Goal: Task Accomplishment & Management: Use online tool/utility

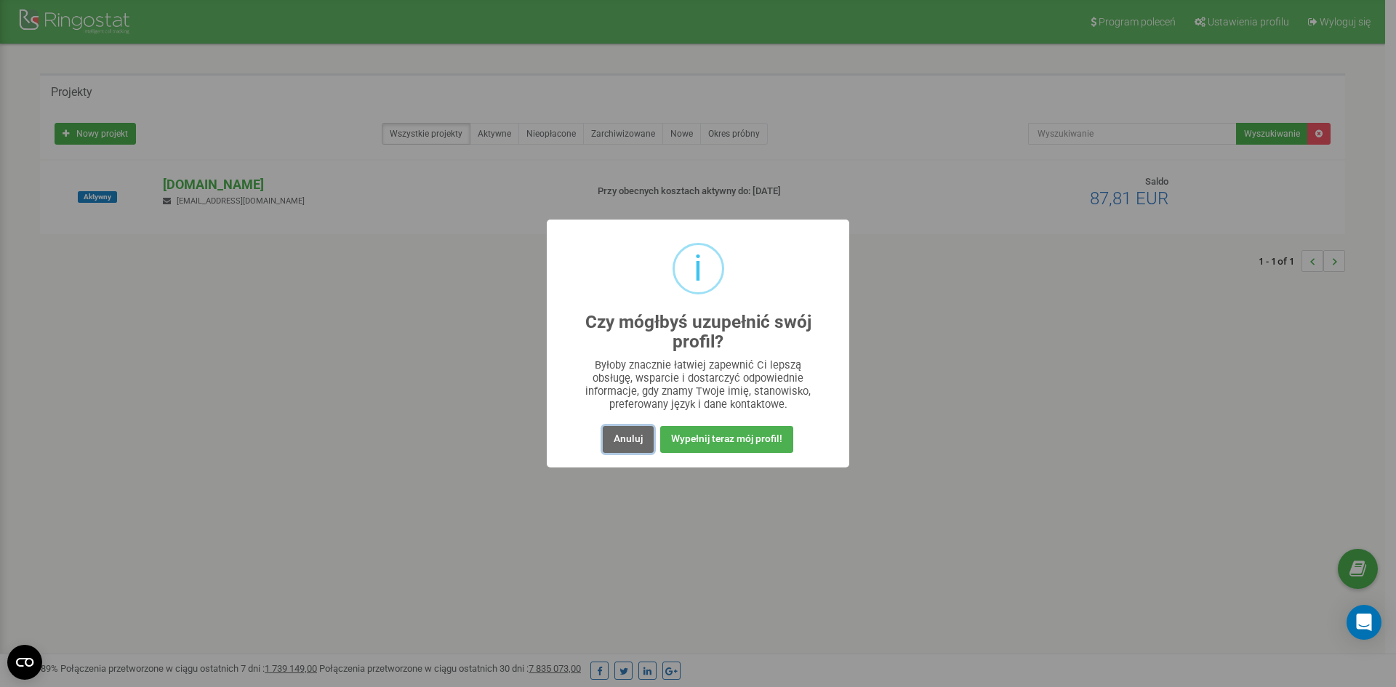
click at [608, 438] on button "Anuluj" at bounding box center [628, 439] width 51 height 27
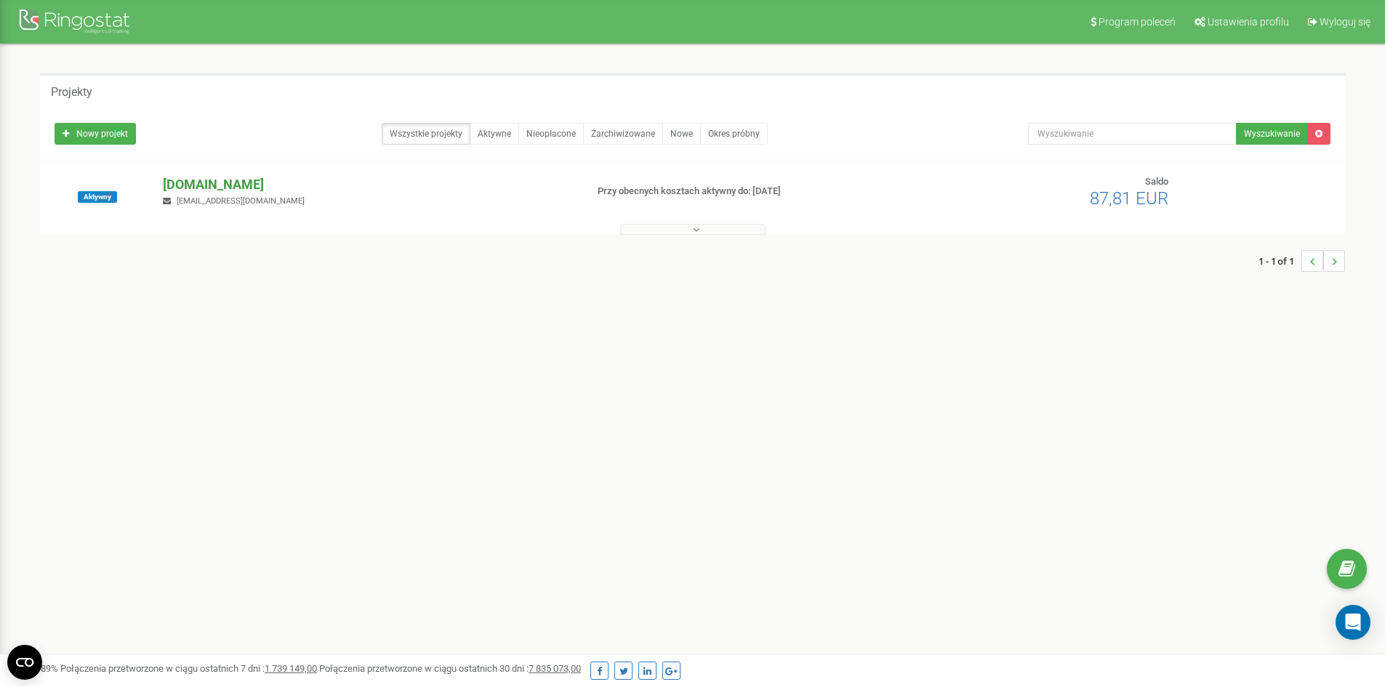
click at [221, 181] on p "[DOMAIN_NAME]" at bounding box center [368, 184] width 411 height 19
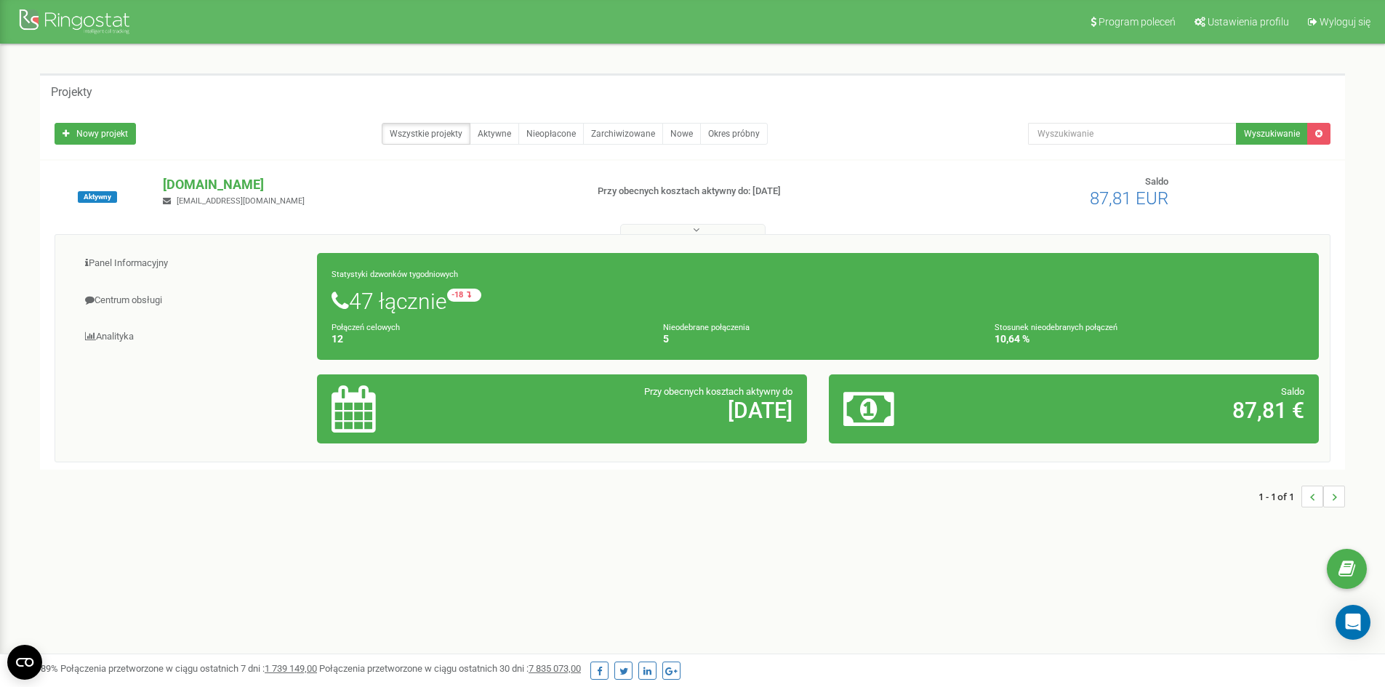
click at [401, 318] on div "Statystyki dzwonków tygodniowych 47 łącznie -18 względem zeszłego tygodnia Połą…" at bounding box center [818, 306] width 1002 height 107
click at [394, 298] on h1 "47 łącznie -18 względem zeszłego tygodnia" at bounding box center [818, 301] width 973 height 25
click at [136, 264] on link "Panel Informacyjny" at bounding box center [192, 264] width 252 height 36
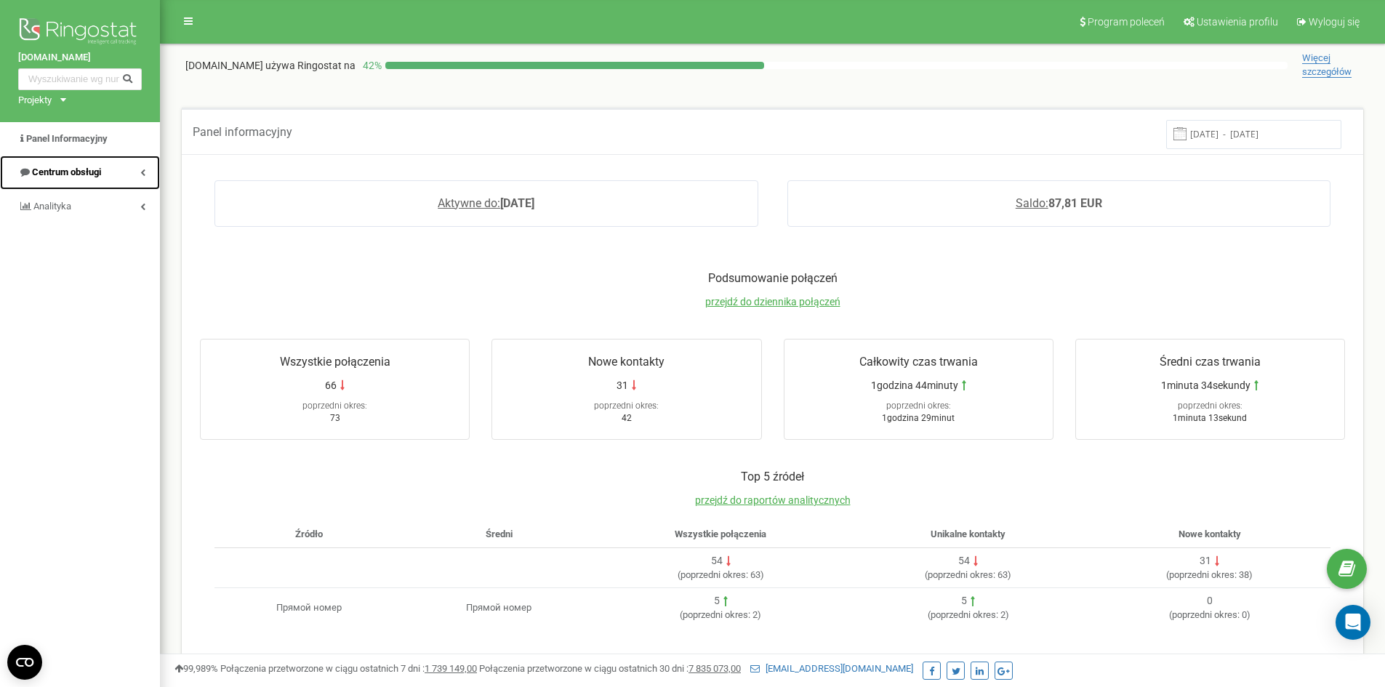
click at [42, 167] on span "Centrum obsługi" at bounding box center [66, 171] width 69 height 11
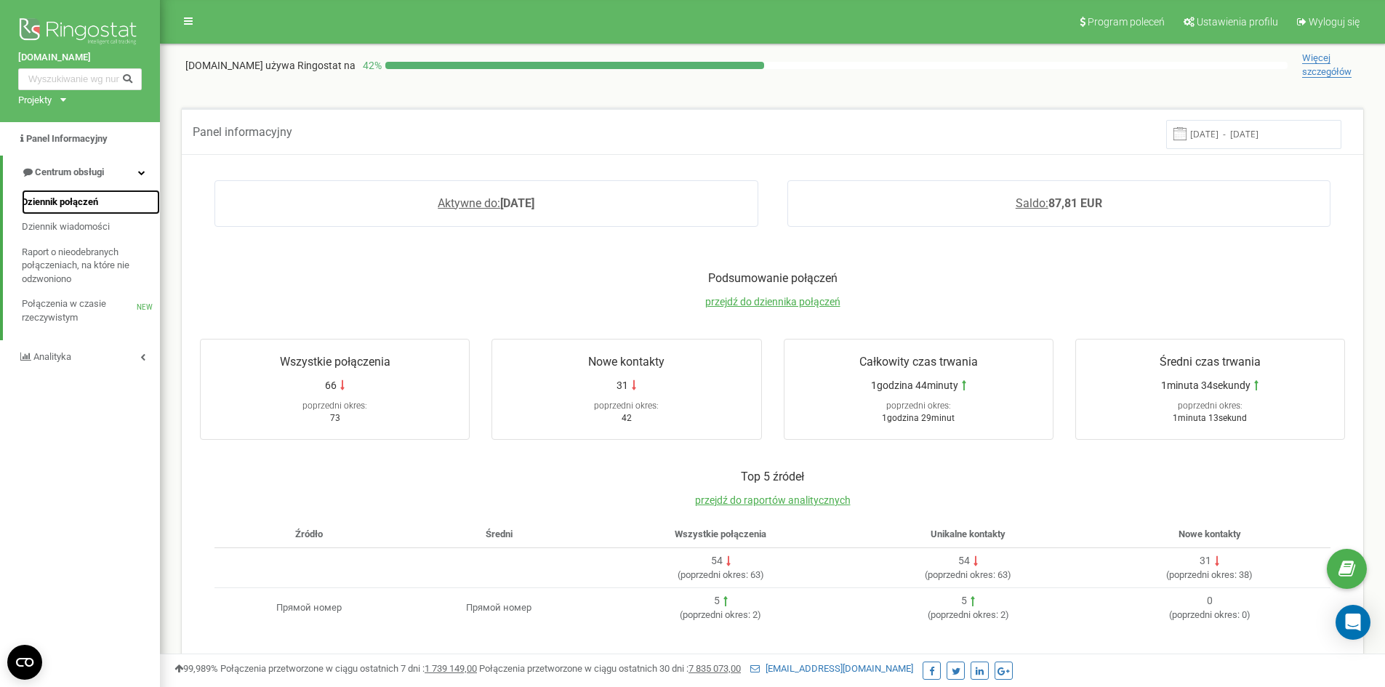
click at [48, 204] on span "Dziennik połączeń" at bounding box center [60, 203] width 76 height 14
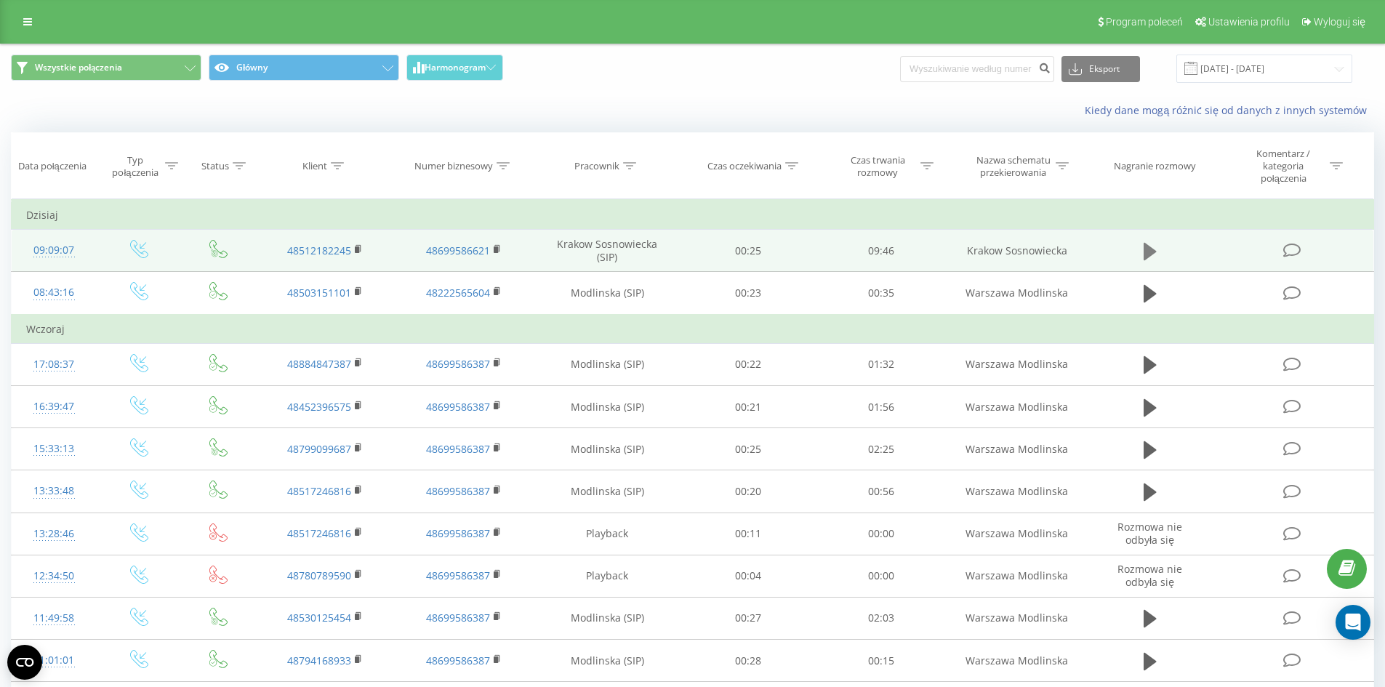
click at [1151, 249] on icon at bounding box center [1150, 251] width 13 height 17
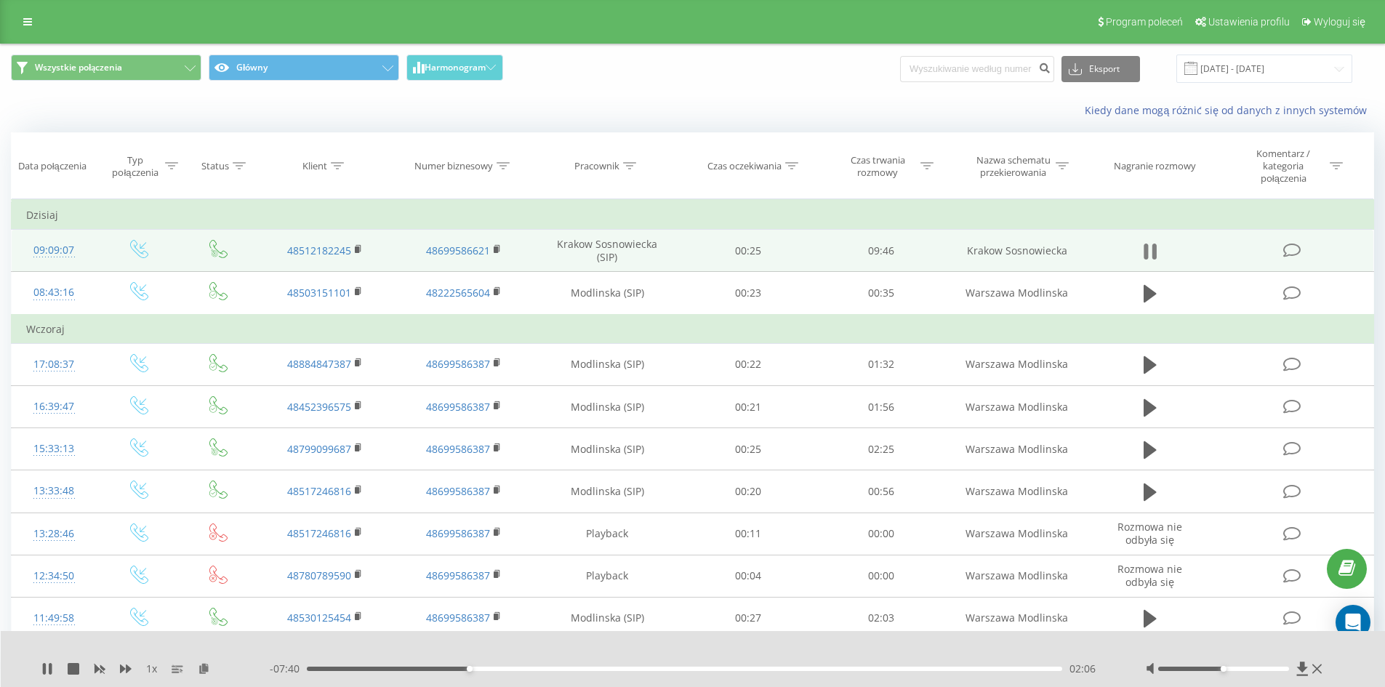
click at [1148, 249] on icon at bounding box center [1150, 251] width 13 height 20
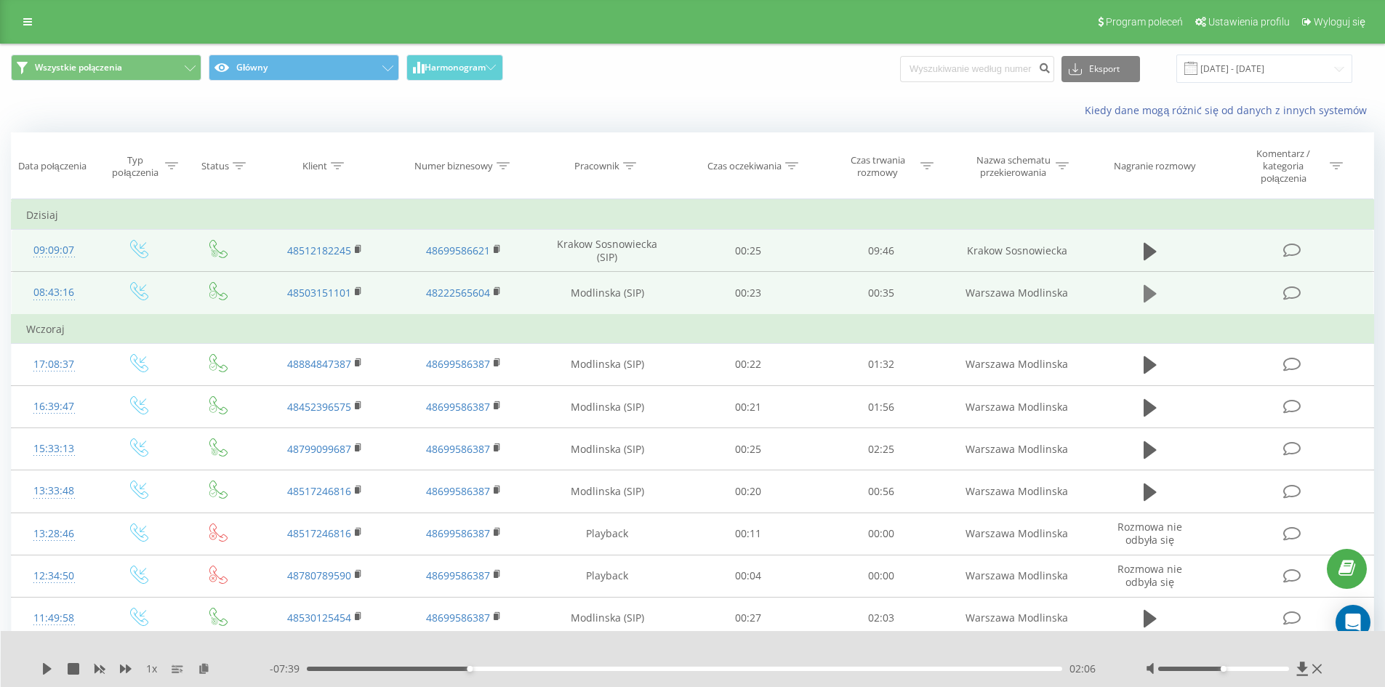
click at [1149, 290] on icon at bounding box center [1150, 293] width 13 height 17
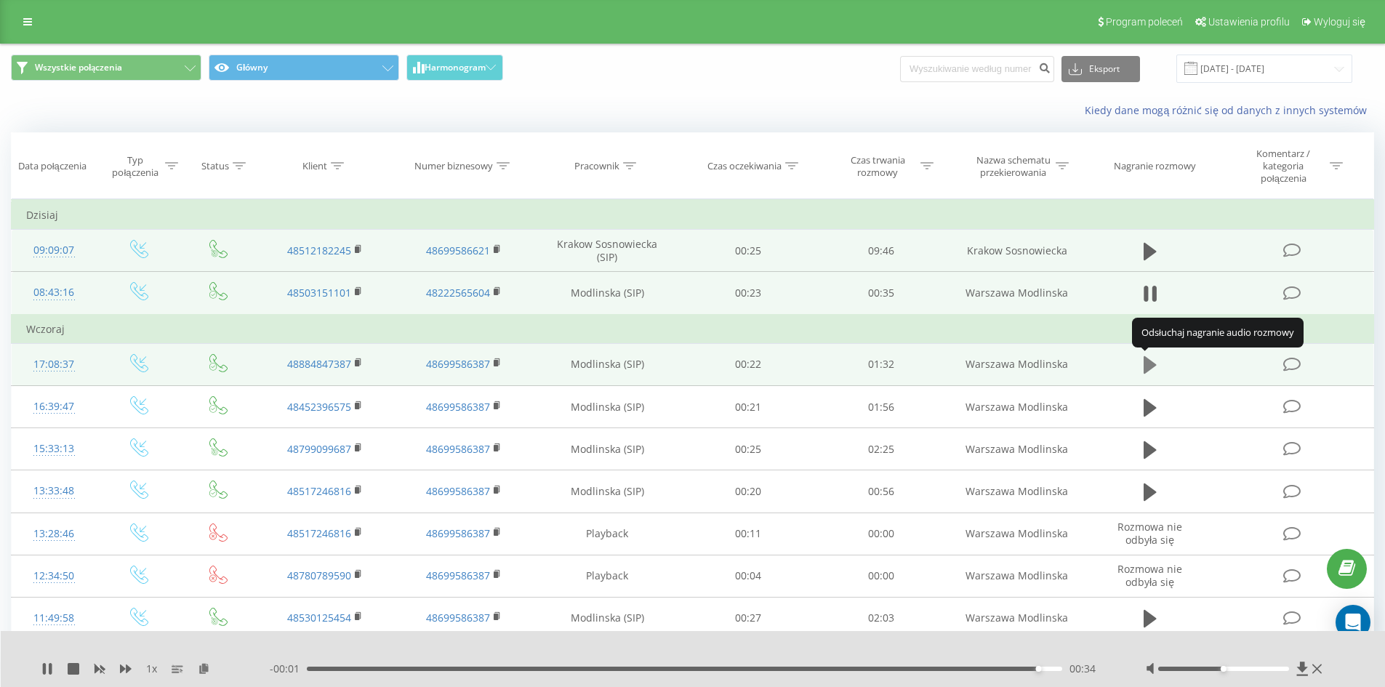
click at [1150, 365] on icon at bounding box center [1150, 364] width 13 height 17
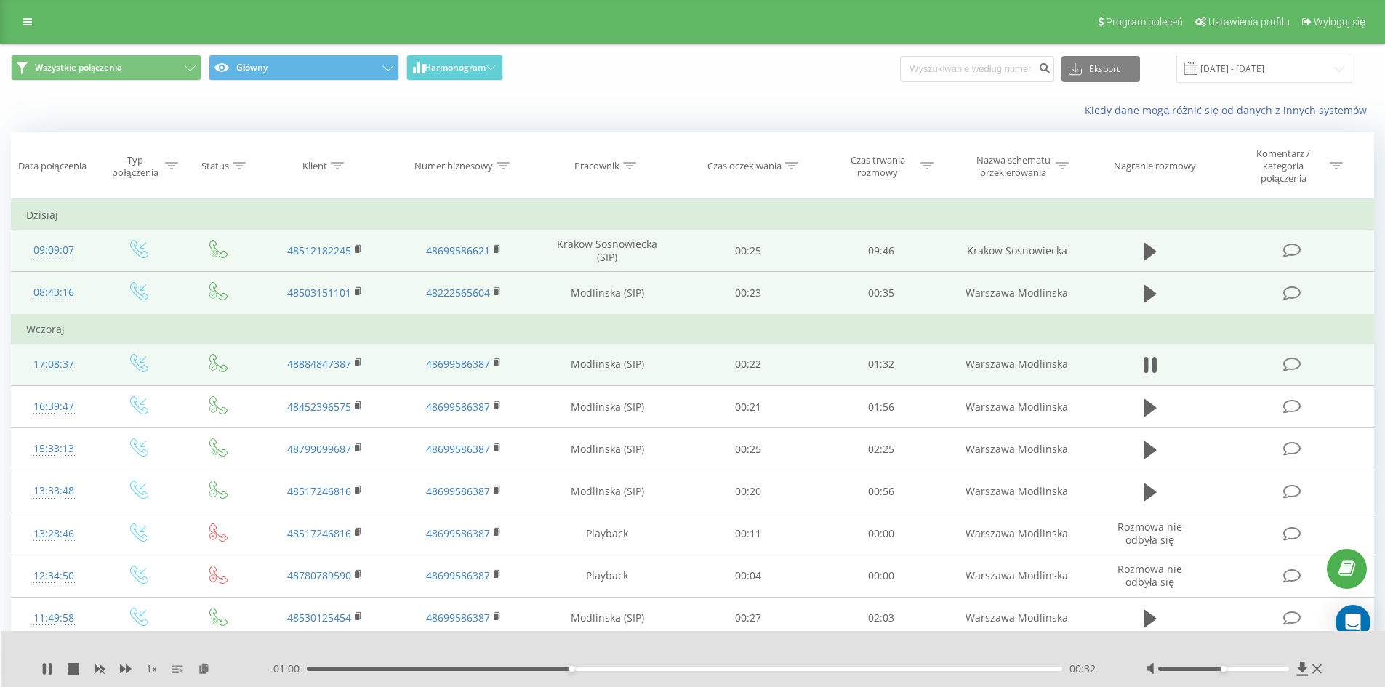
drag, startPoint x: 1221, startPoint y: 664, endPoint x: 1235, endPoint y: 664, distance: 13.8
click at [1235, 664] on div at bounding box center [1236, 669] width 180 height 15
drag, startPoint x: 1221, startPoint y: 670, endPoint x: 1234, endPoint y: 672, distance: 13.4
click at [1235, 672] on div at bounding box center [1236, 669] width 180 height 15
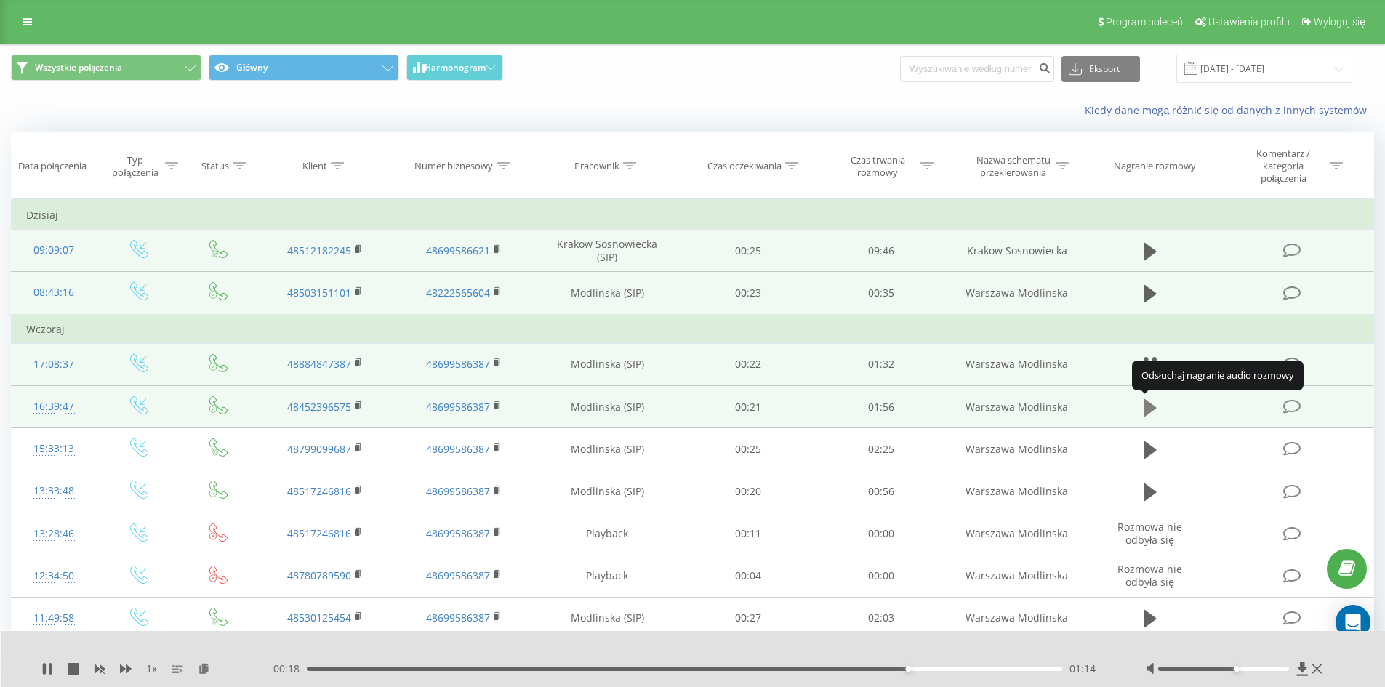
click at [1149, 404] on icon at bounding box center [1150, 406] width 13 height 17
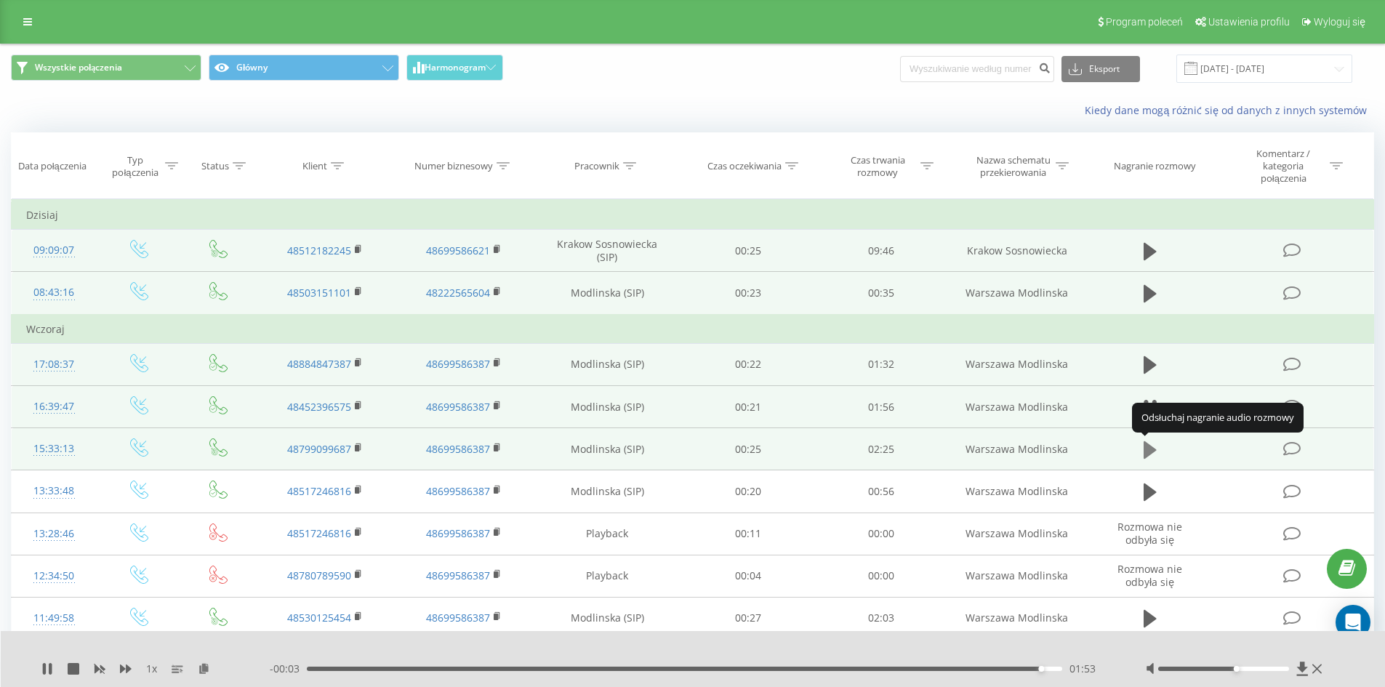
click at [1149, 449] on icon at bounding box center [1150, 449] width 13 height 17
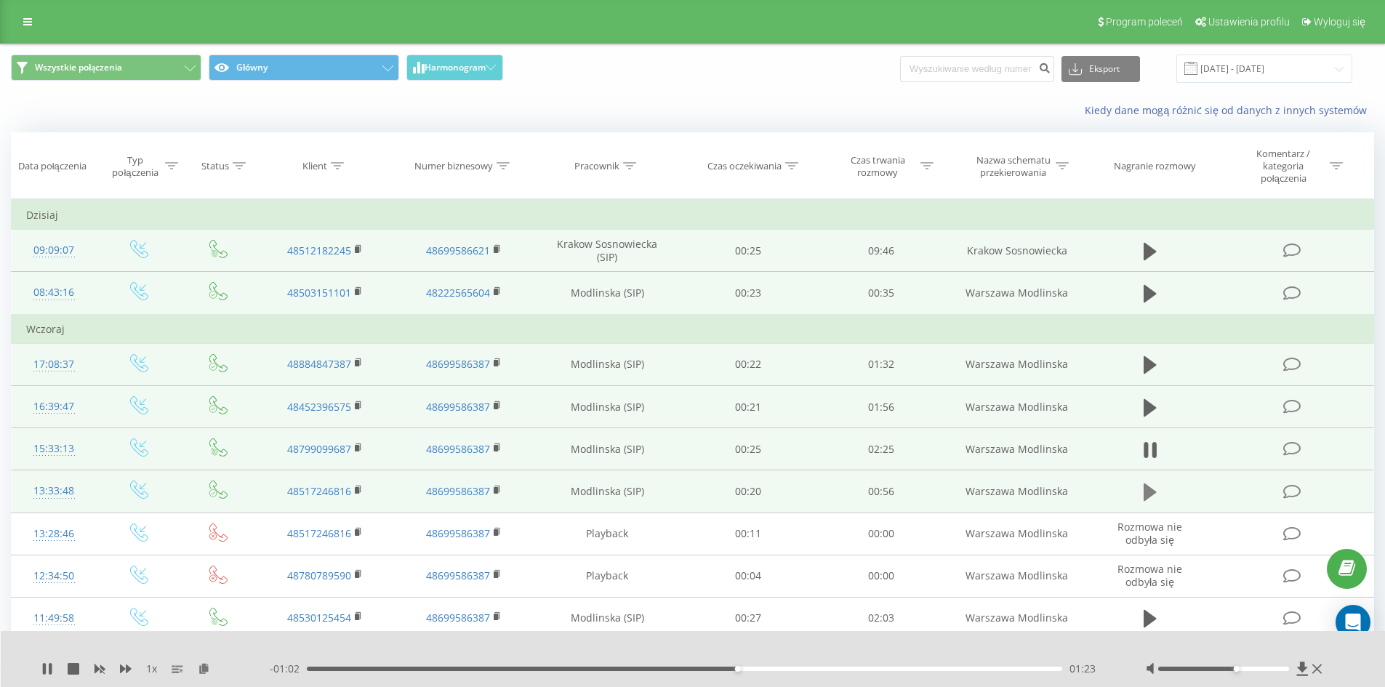
click at [1149, 487] on icon at bounding box center [1150, 491] width 13 height 17
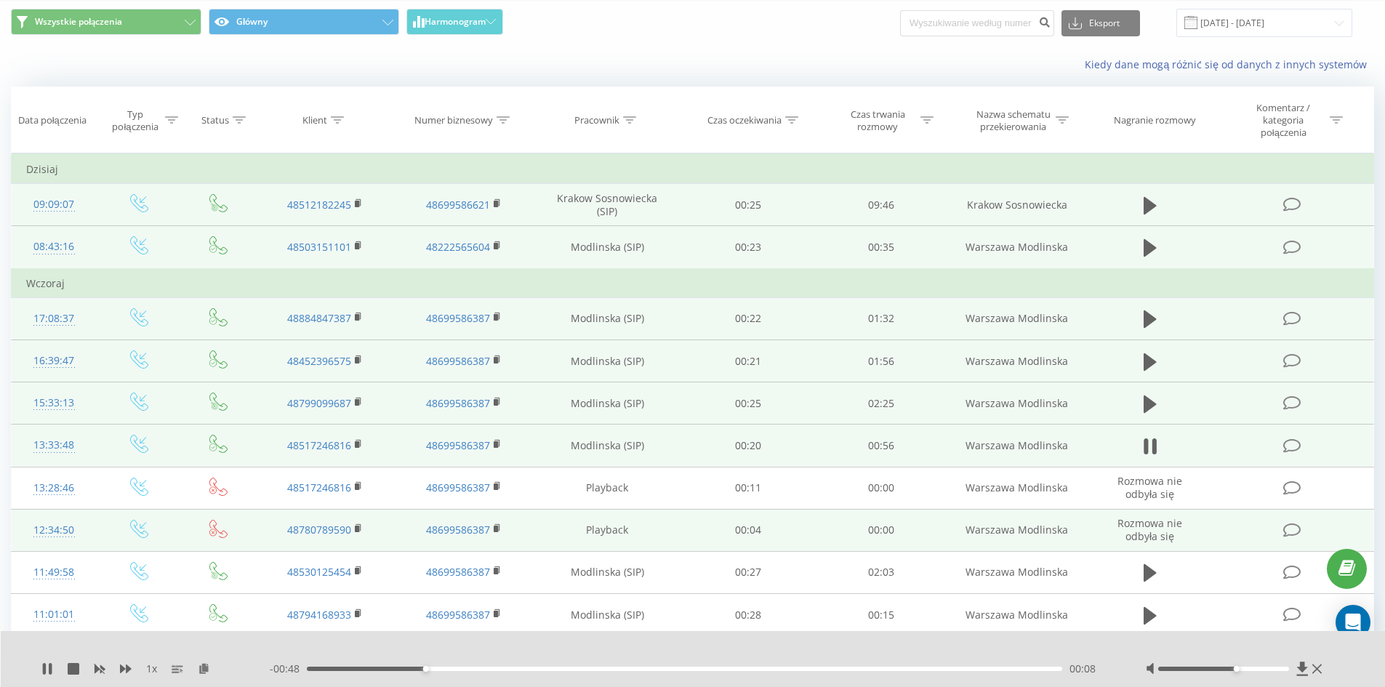
scroll to position [73, 0]
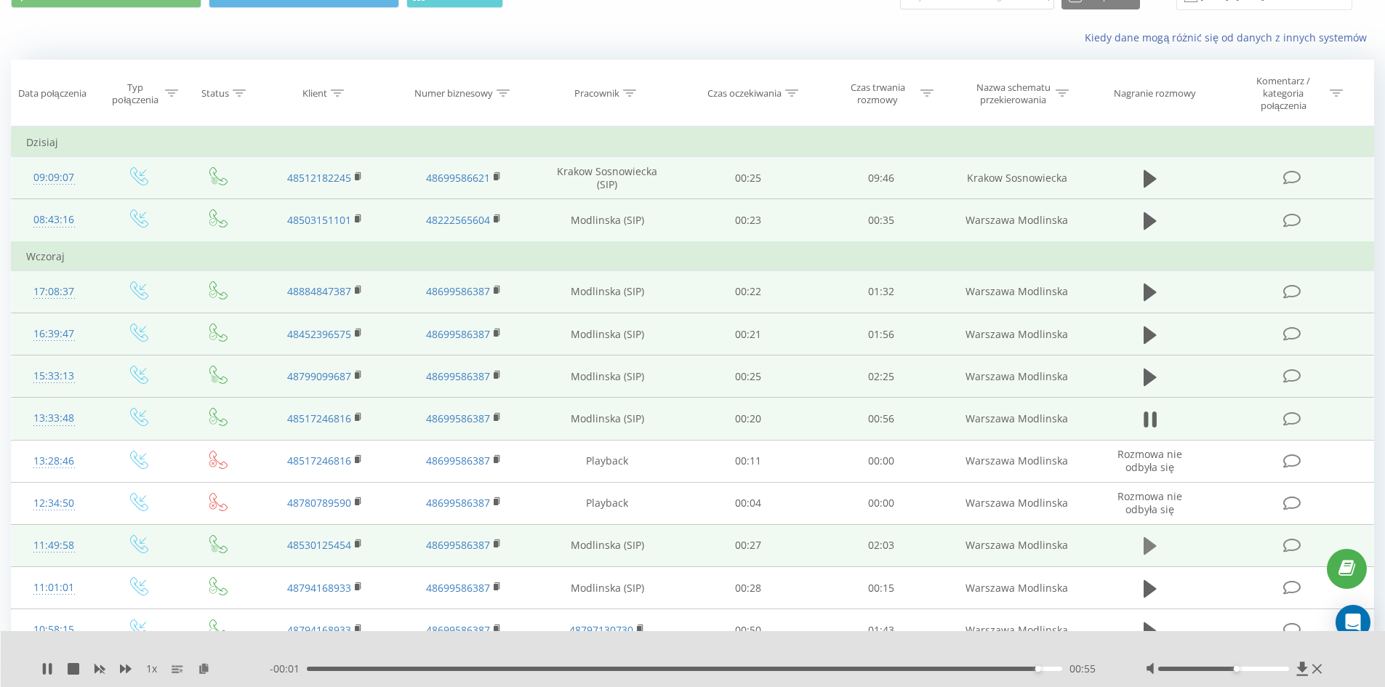
click at [1154, 545] on icon at bounding box center [1150, 545] width 13 height 17
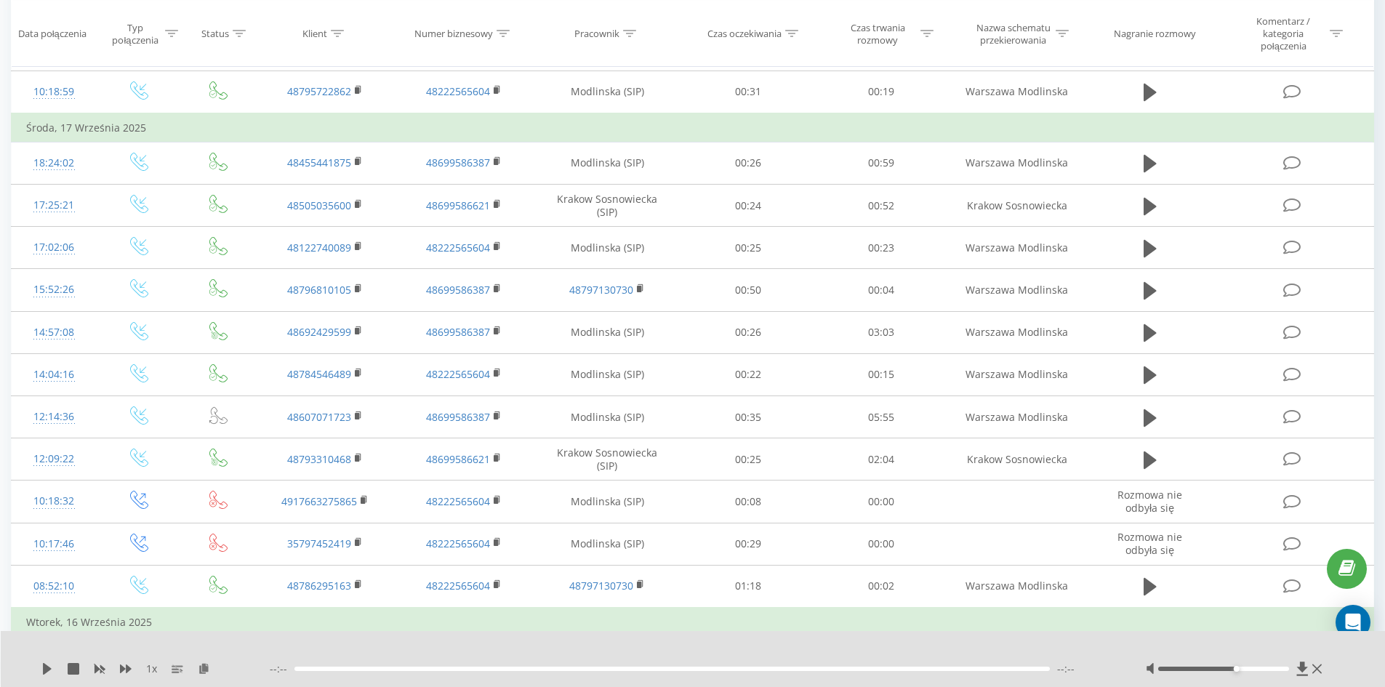
scroll to position [654, 0]
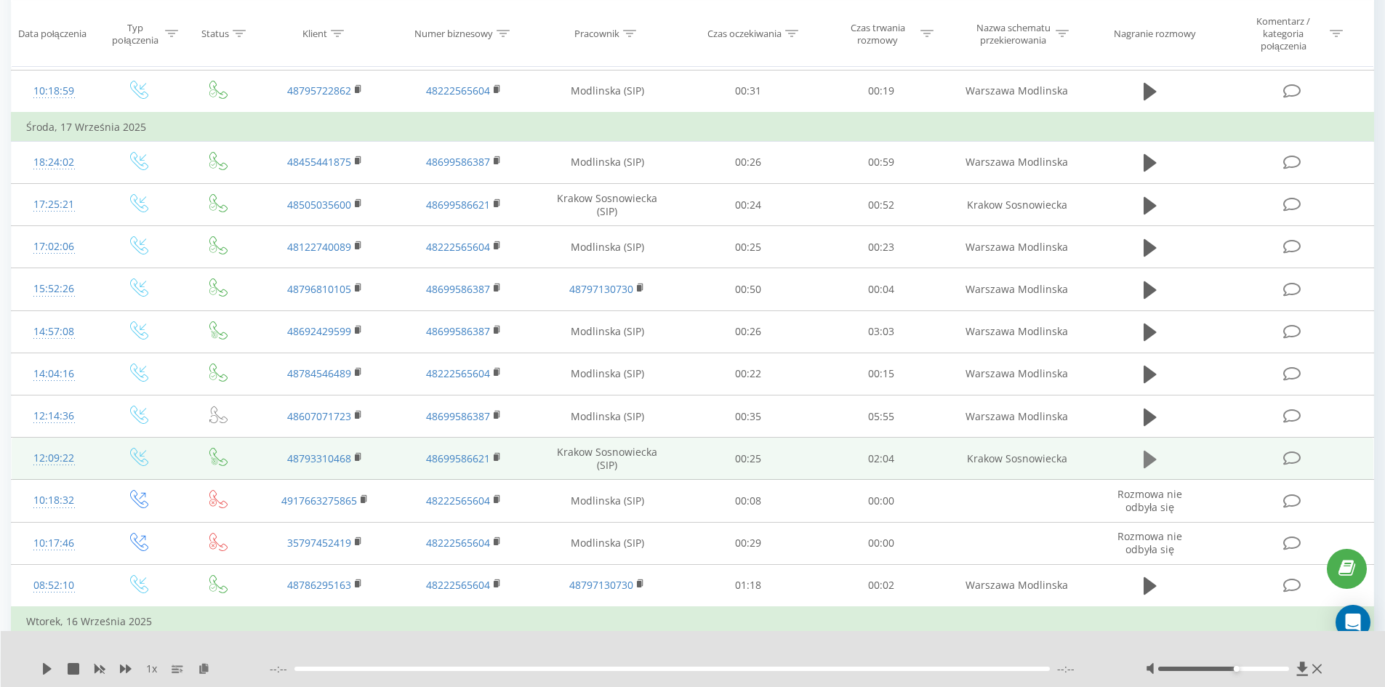
click at [1144, 458] on icon at bounding box center [1150, 459] width 13 height 20
click at [1148, 461] on icon at bounding box center [1150, 459] width 13 height 17
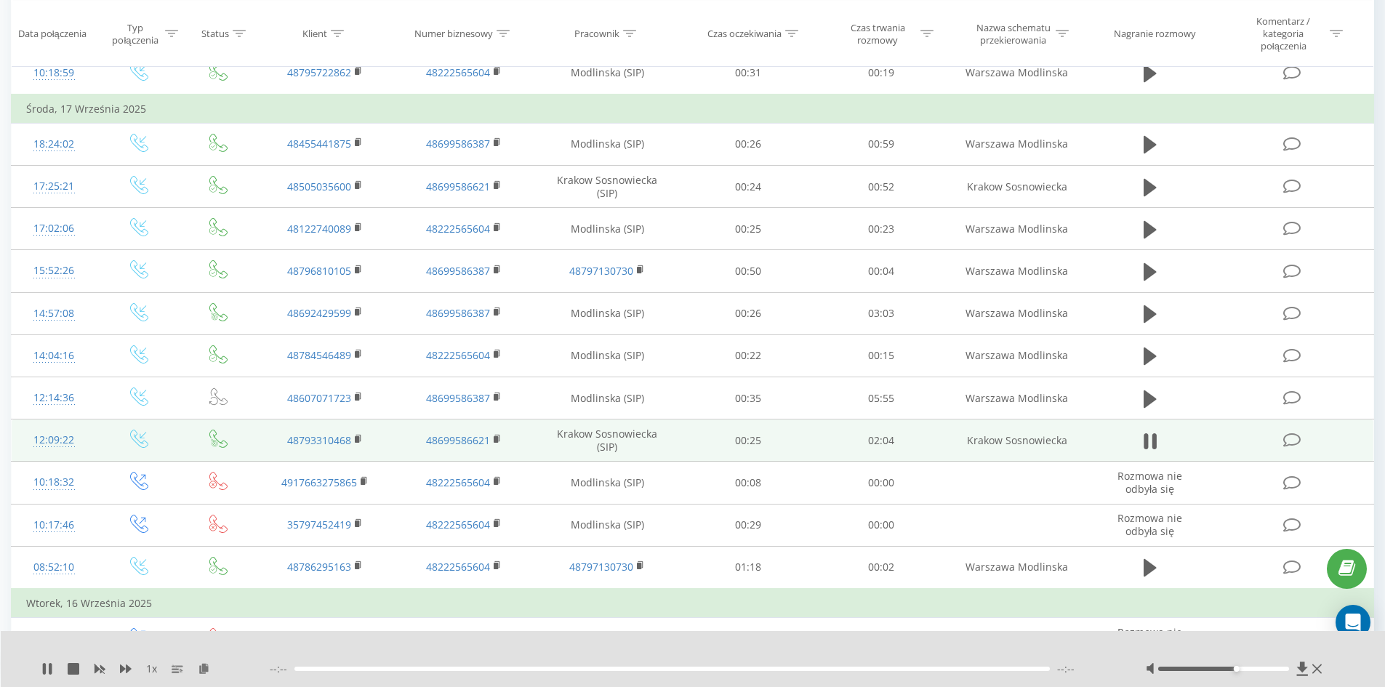
scroll to position [654, 0]
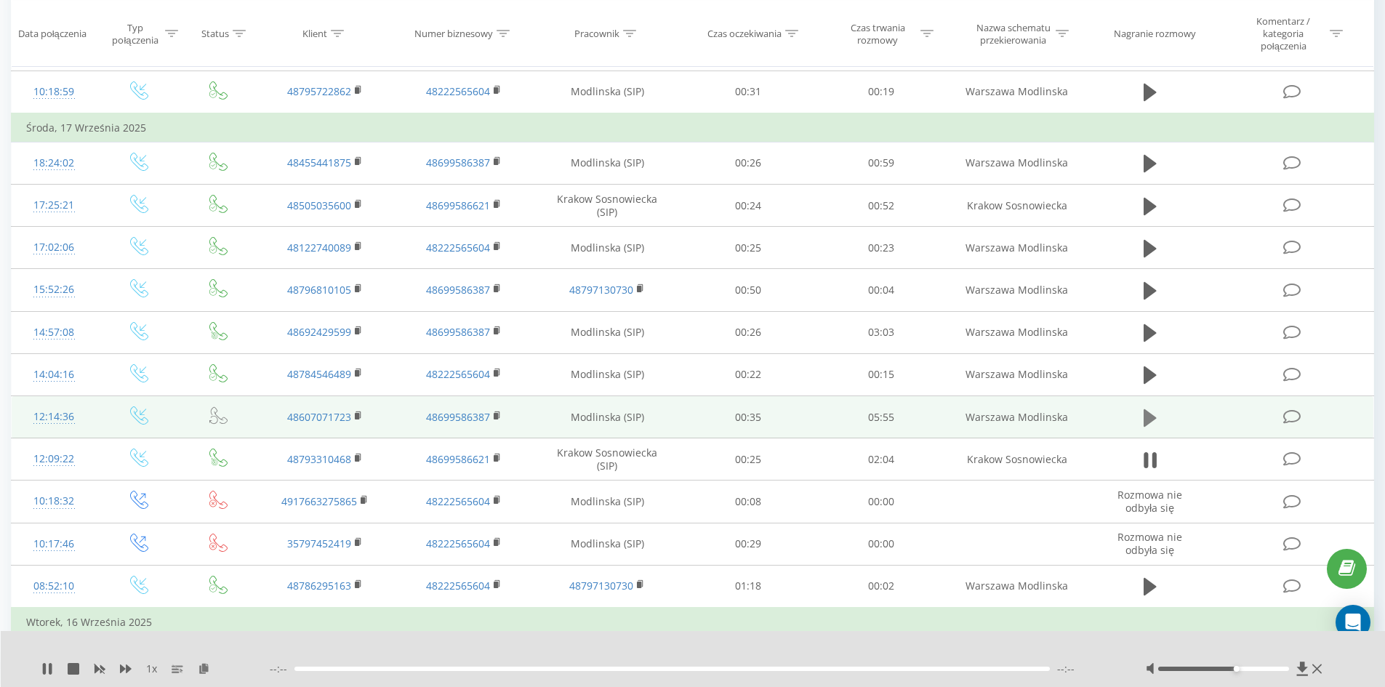
click at [1154, 418] on icon at bounding box center [1150, 417] width 13 height 17
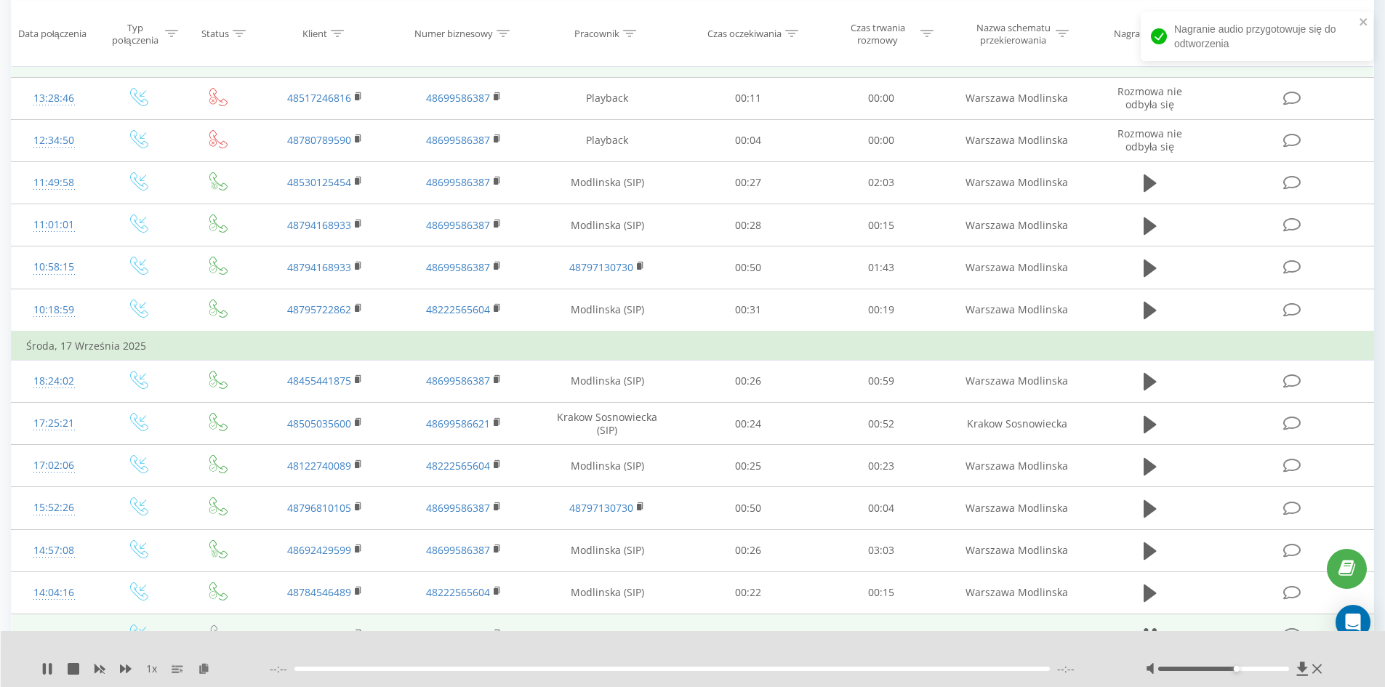
scroll to position [145, 0]
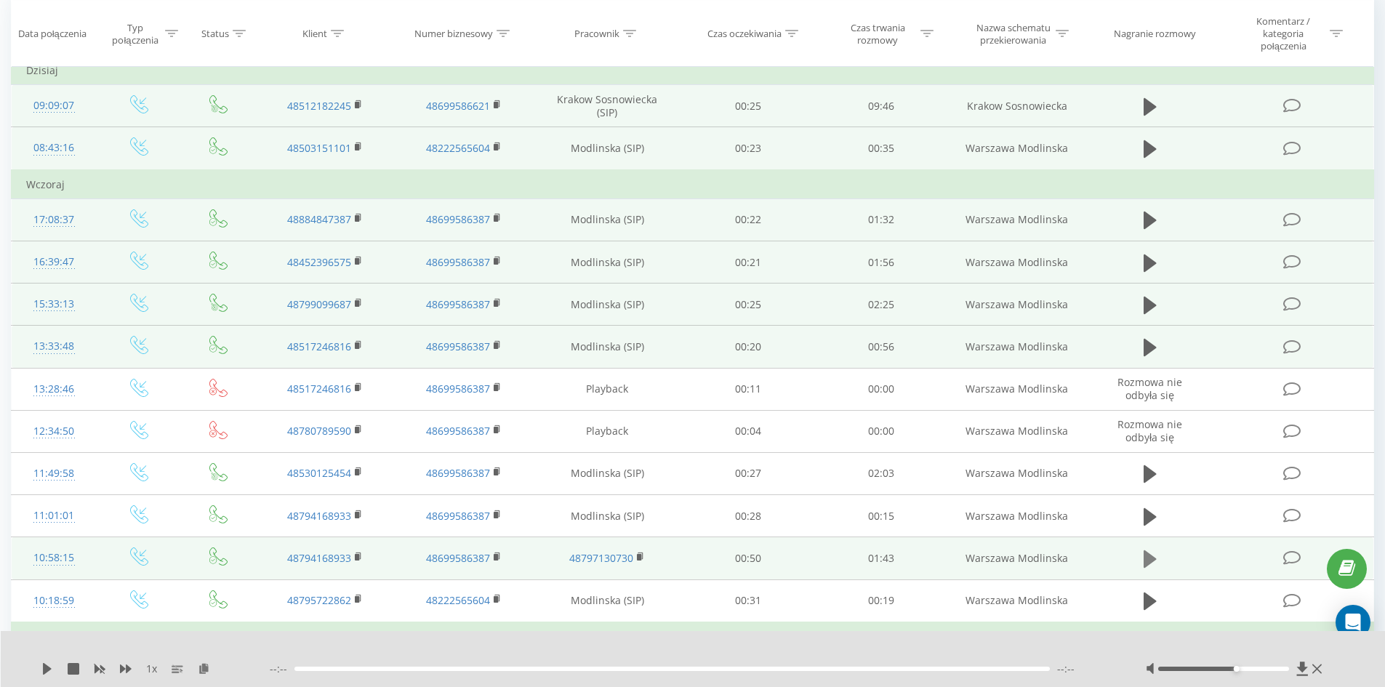
click at [1149, 560] on icon at bounding box center [1150, 558] width 13 height 17
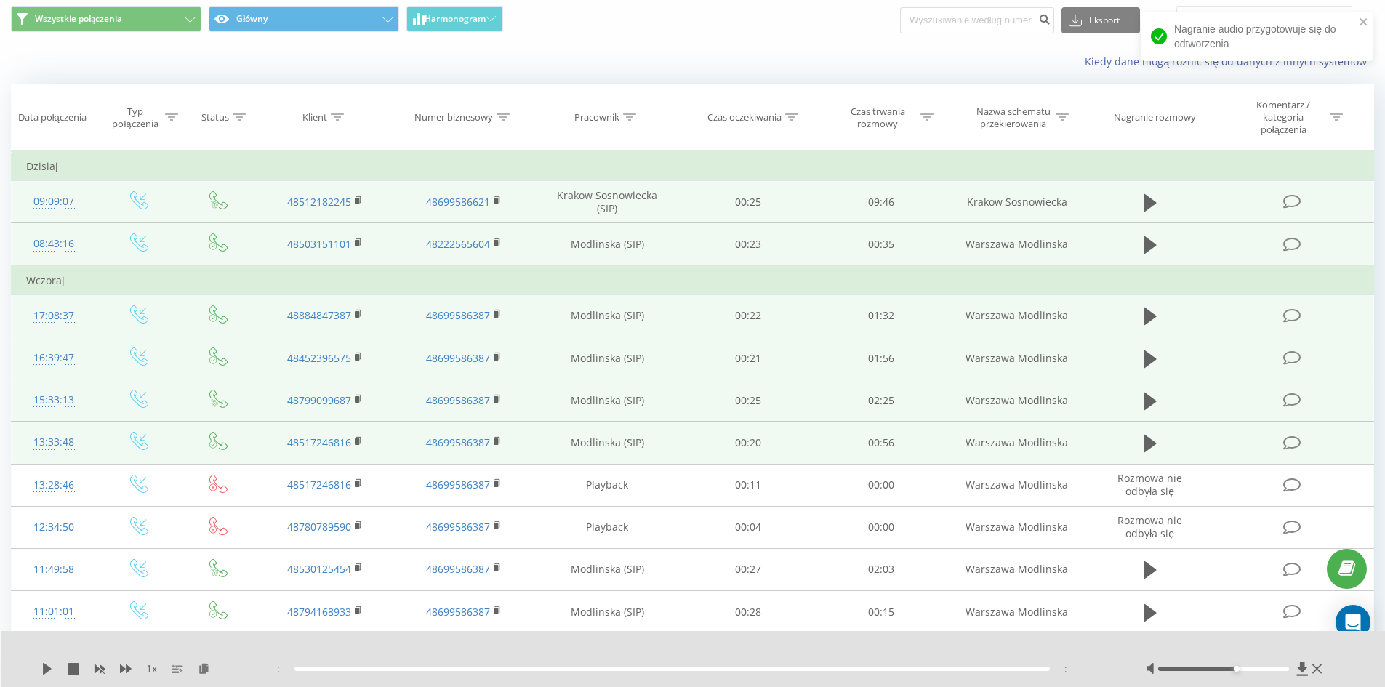
scroll to position [0, 0]
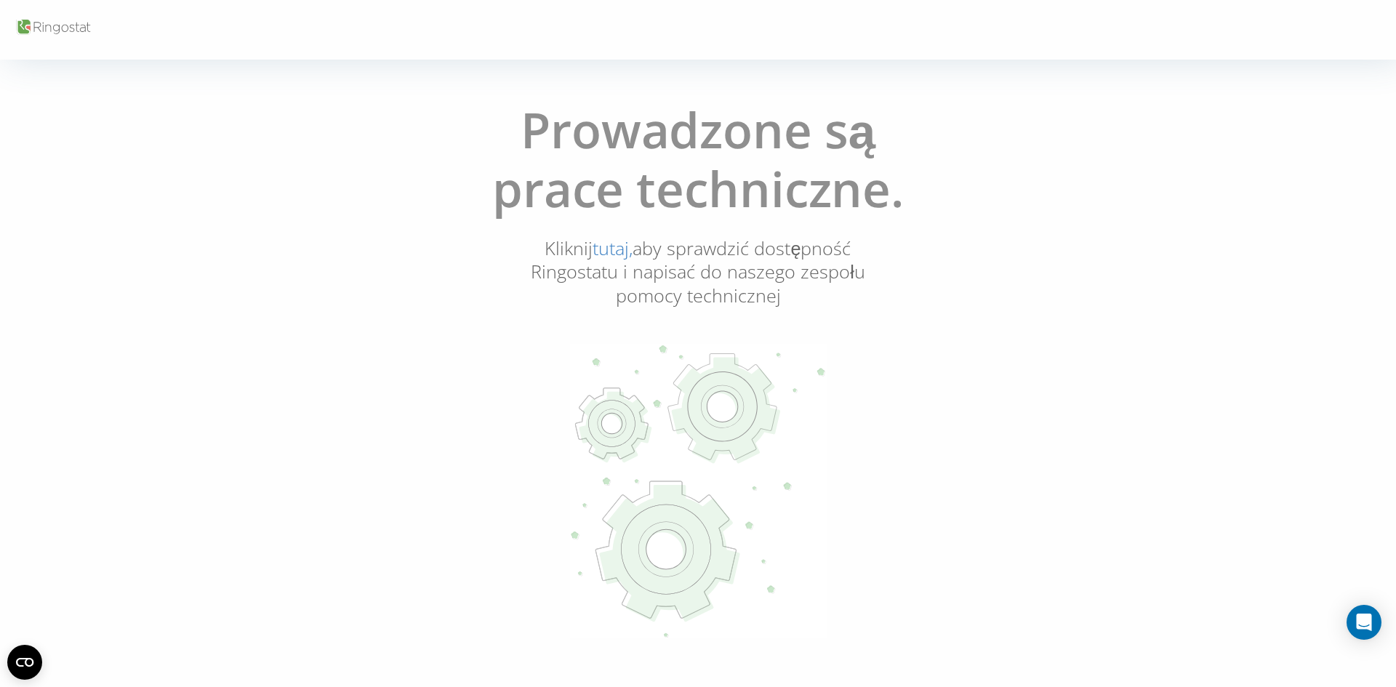
click at [597, 253] on link "tutaj," at bounding box center [612, 248] width 40 height 25
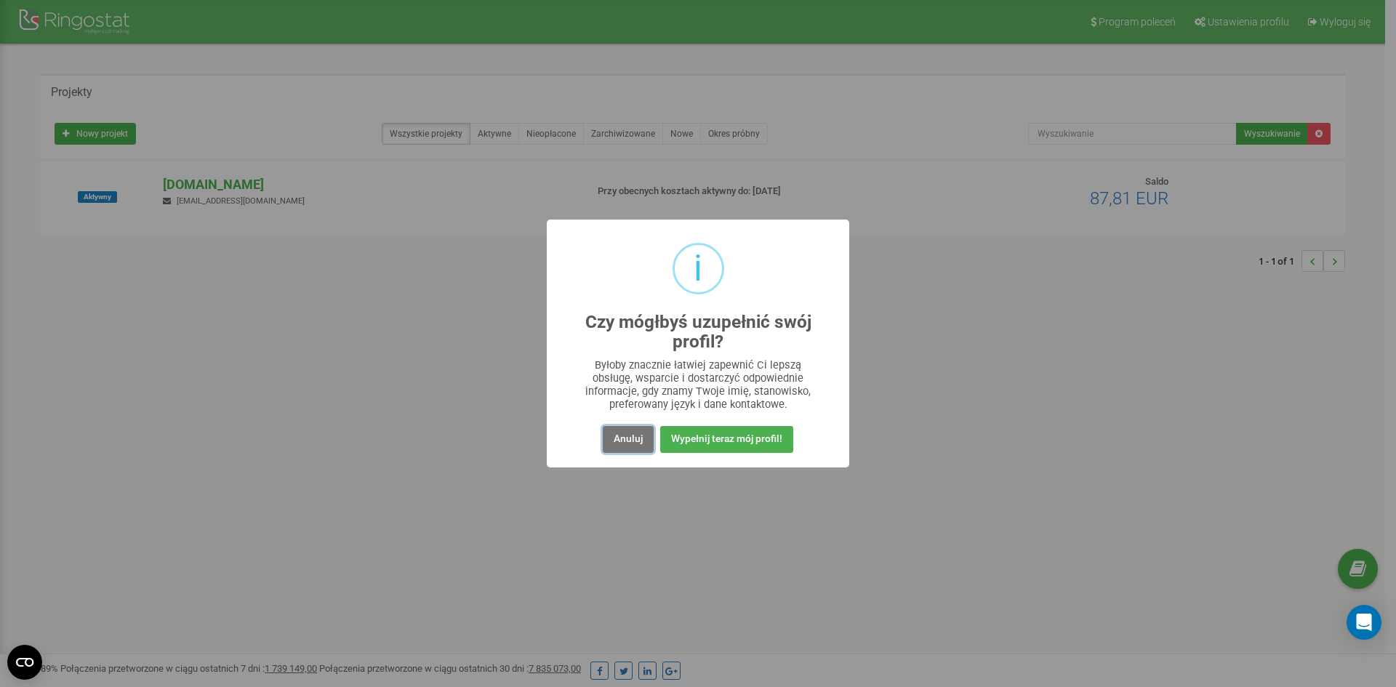
drag, startPoint x: 623, startPoint y: 438, endPoint x: 418, endPoint y: 340, distance: 227.3
click at [624, 438] on button "Anuluj" at bounding box center [628, 439] width 51 height 27
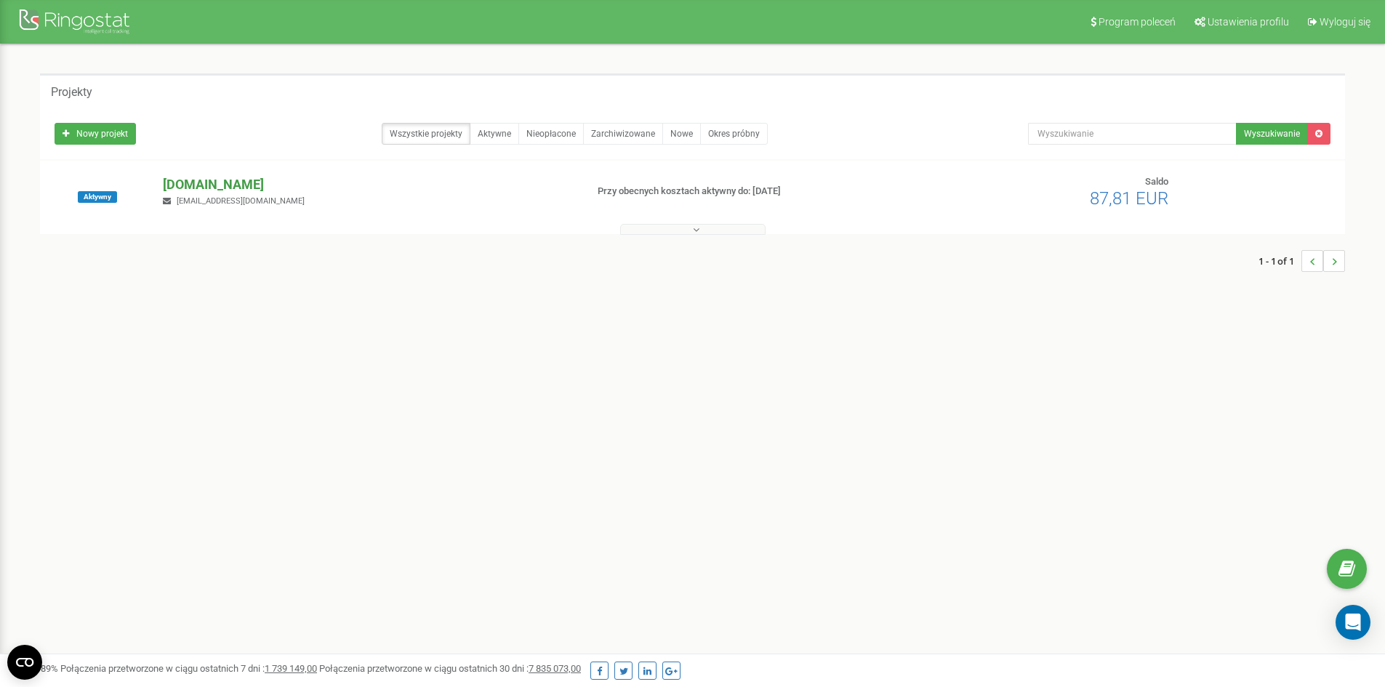
click at [198, 188] on p "[DOMAIN_NAME]" at bounding box center [368, 184] width 411 height 19
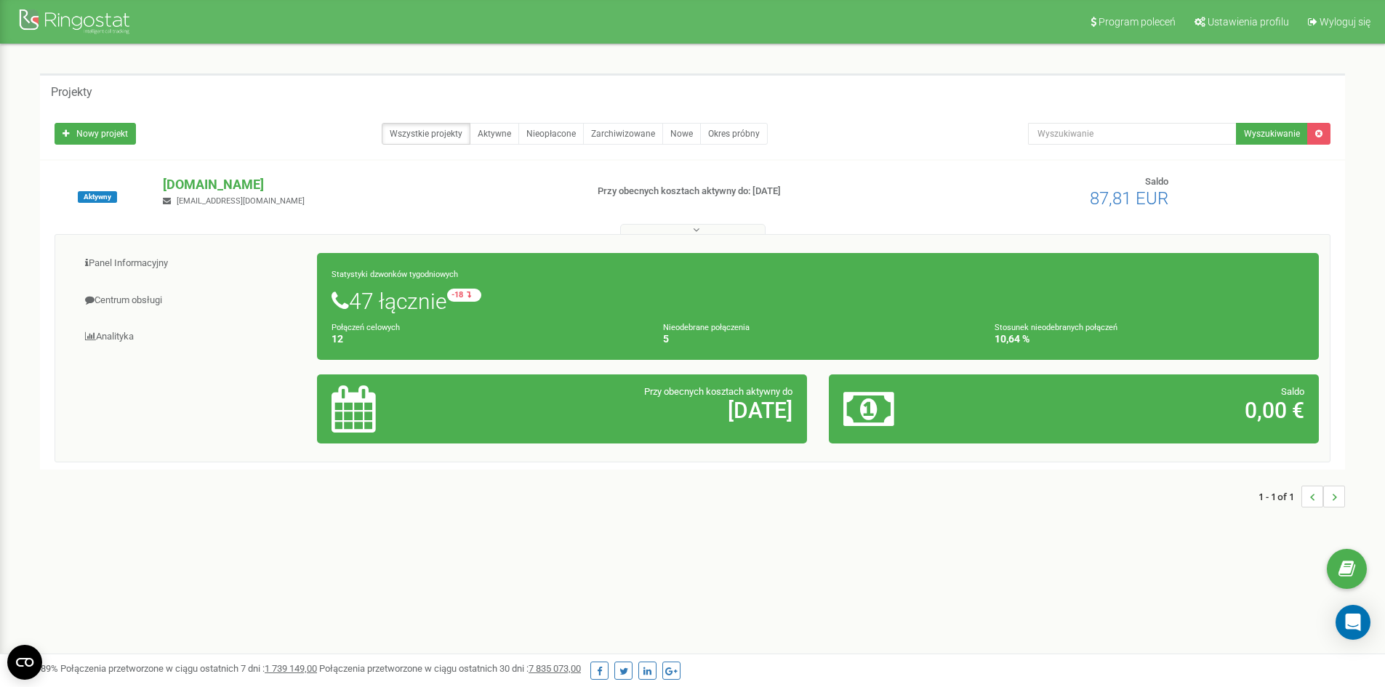
click at [345, 304] on icon at bounding box center [340, 301] width 17 height 22
click at [391, 294] on h1 "47 łącznie -18 względem zeszłego tygodnia" at bounding box center [818, 301] width 973 height 25
click at [132, 304] on link "Centrum obsługi" at bounding box center [192, 301] width 252 height 36
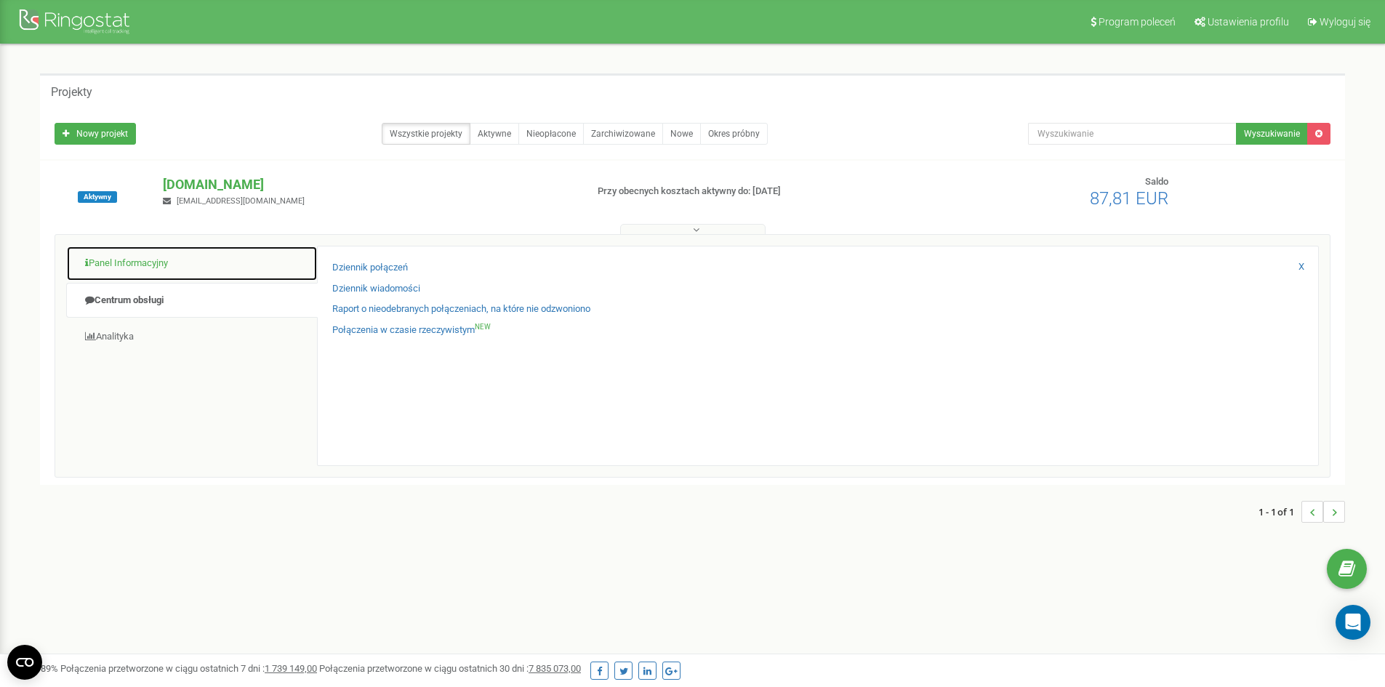
click at [121, 262] on link "Panel Informacyjny" at bounding box center [192, 264] width 252 height 36
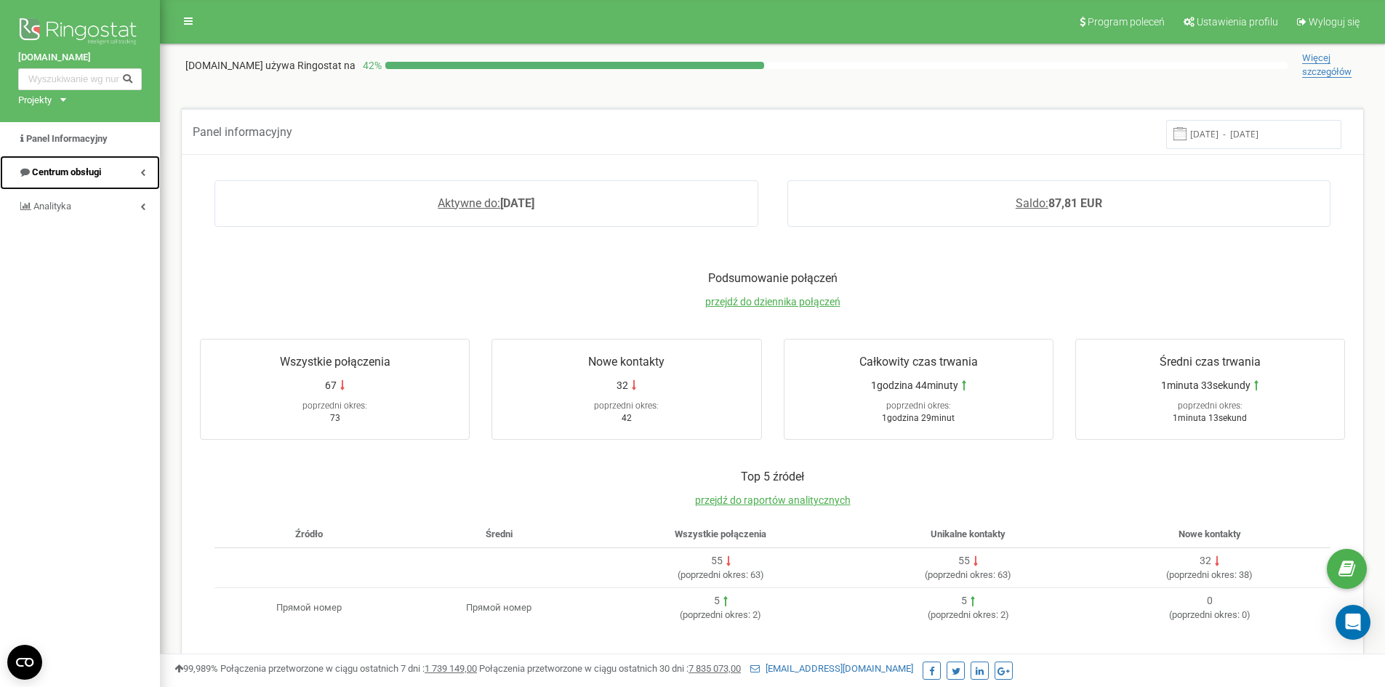
click at [55, 167] on span "Centrum obsługi" at bounding box center [66, 171] width 69 height 11
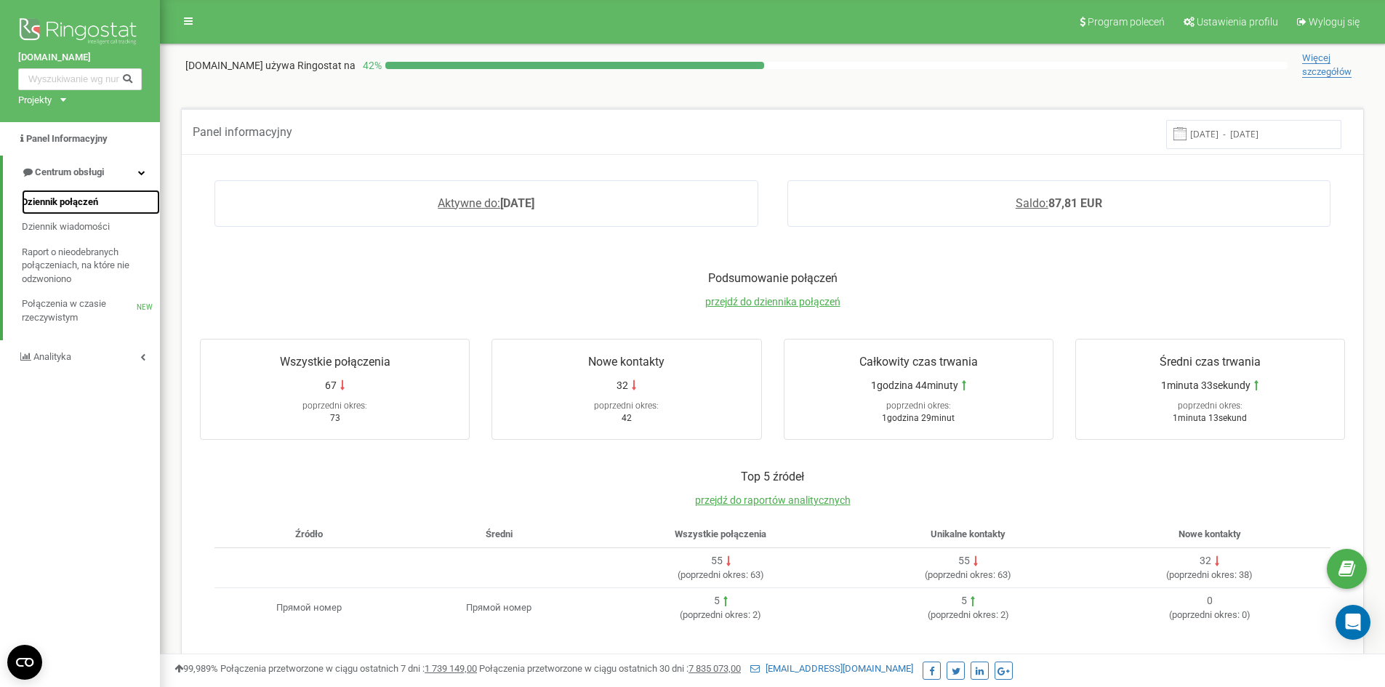
click at [58, 201] on span "Dziennik połączeń" at bounding box center [60, 203] width 76 height 14
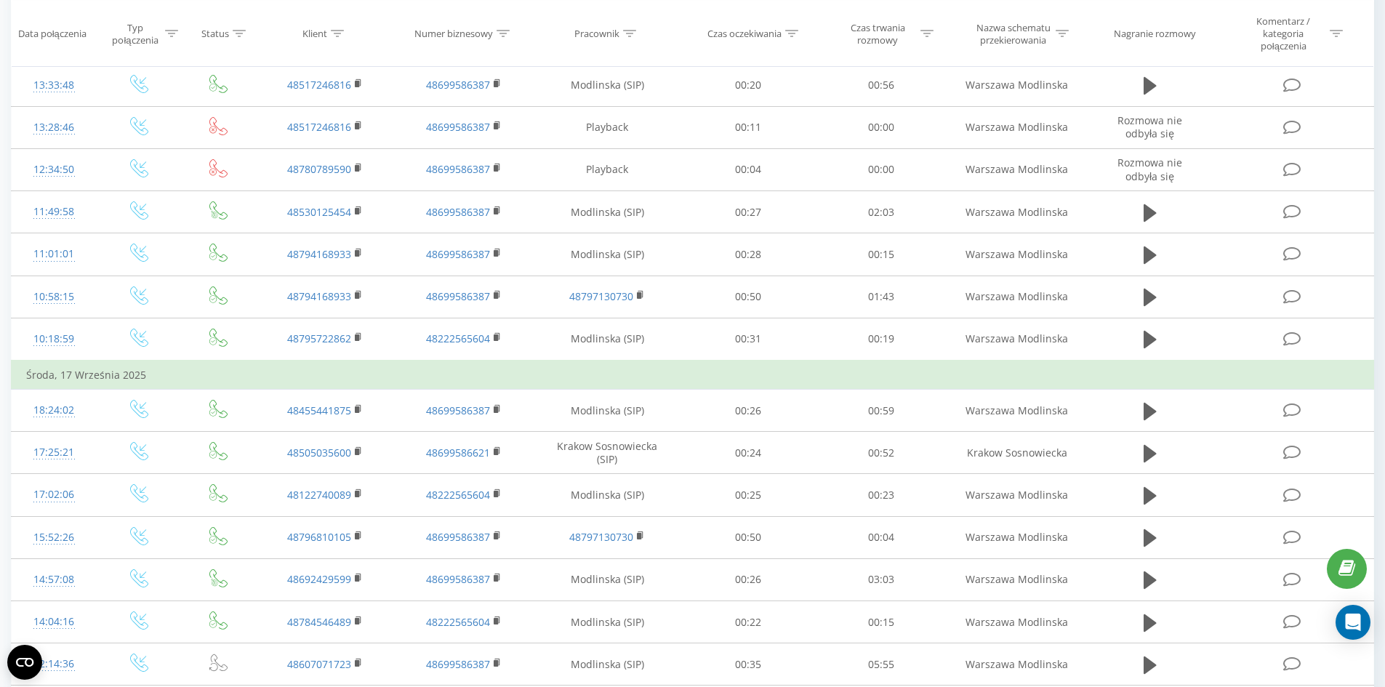
scroll to position [582, 0]
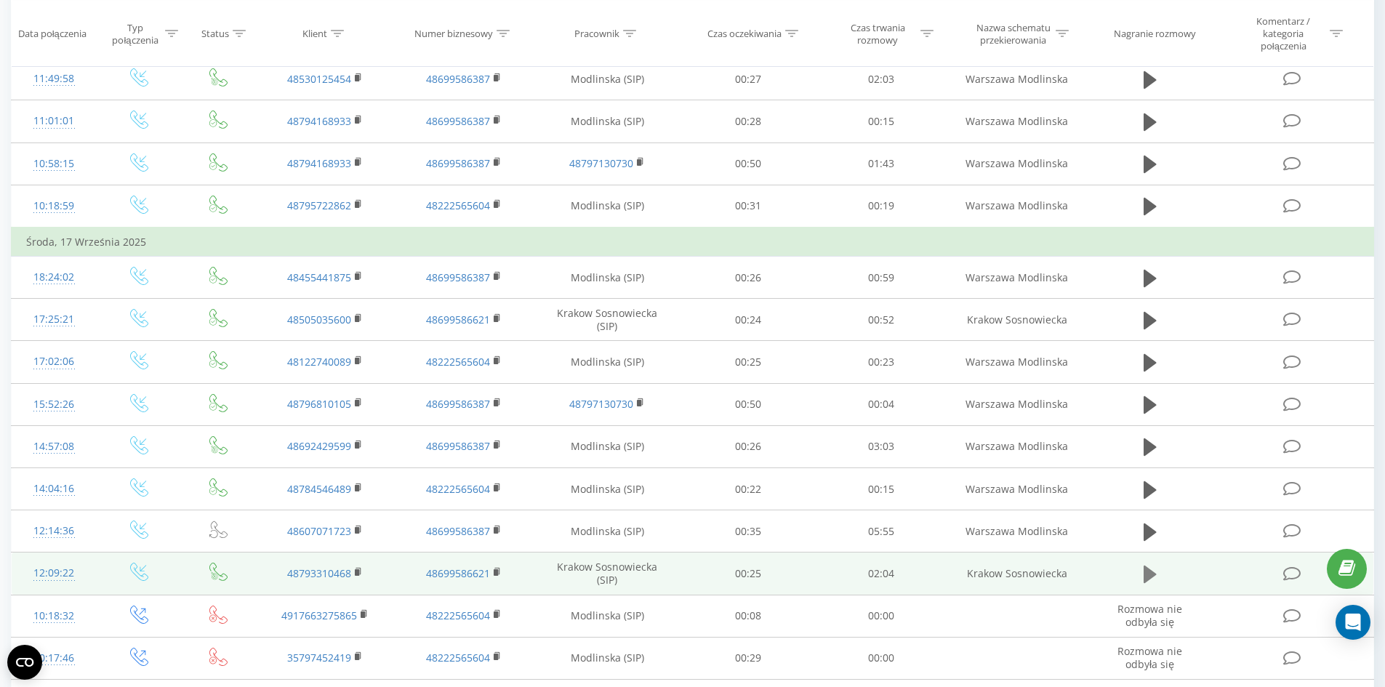
click at [1144, 574] on icon at bounding box center [1150, 574] width 13 height 20
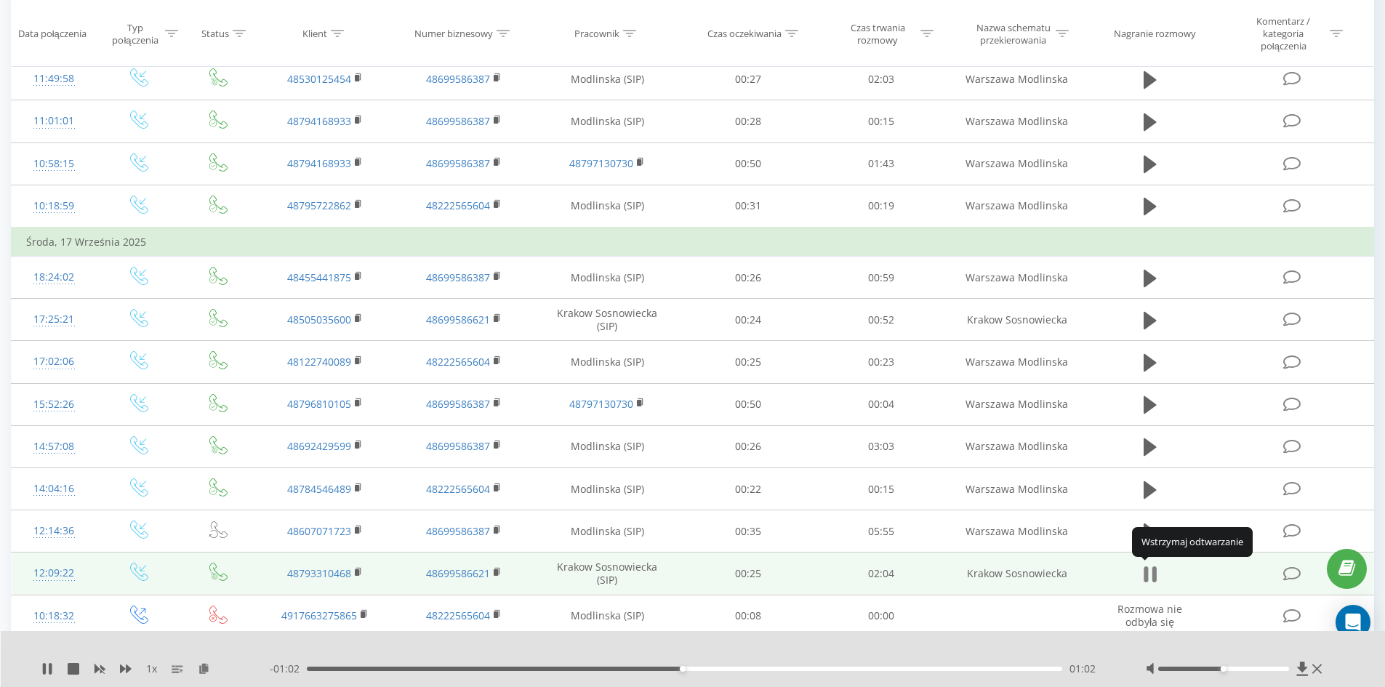
click at [1147, 577] on icon at bounding box center [1146, 574] width 4 height 16
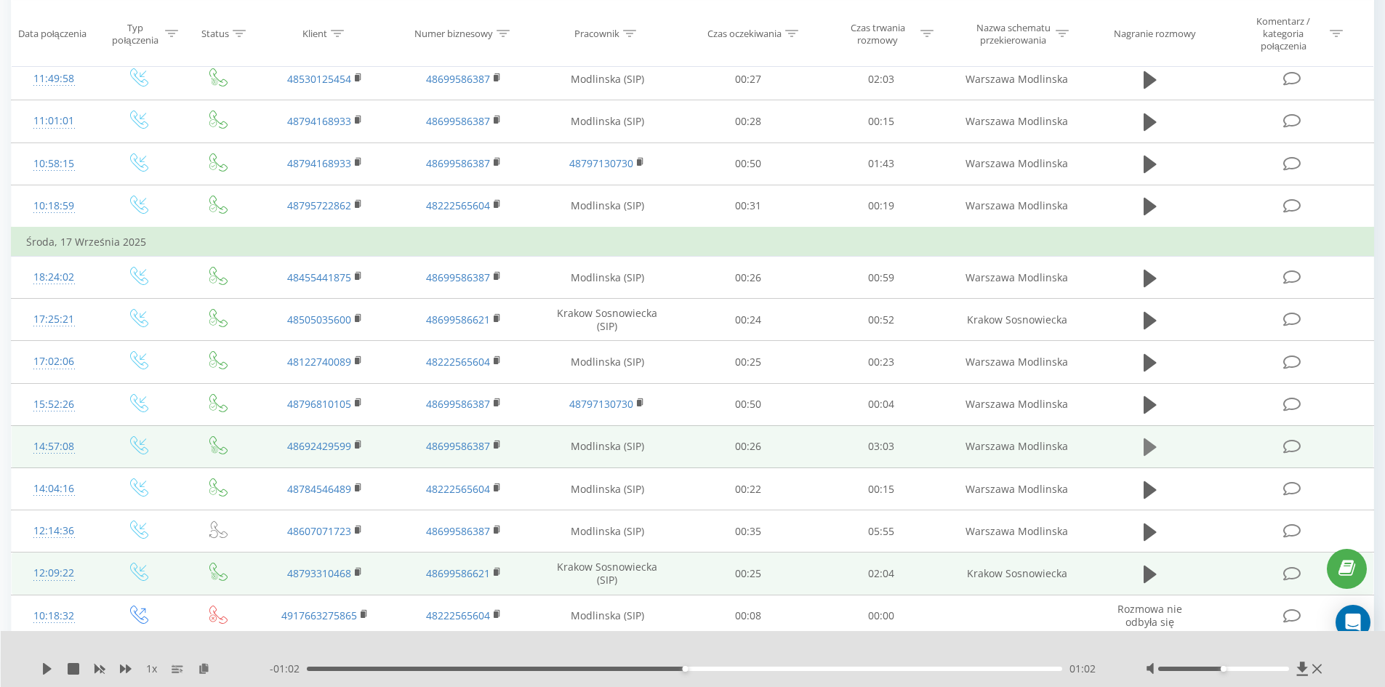
click at [1144, 454] on icon at bounding box center [1150, 446] width 13 height 17
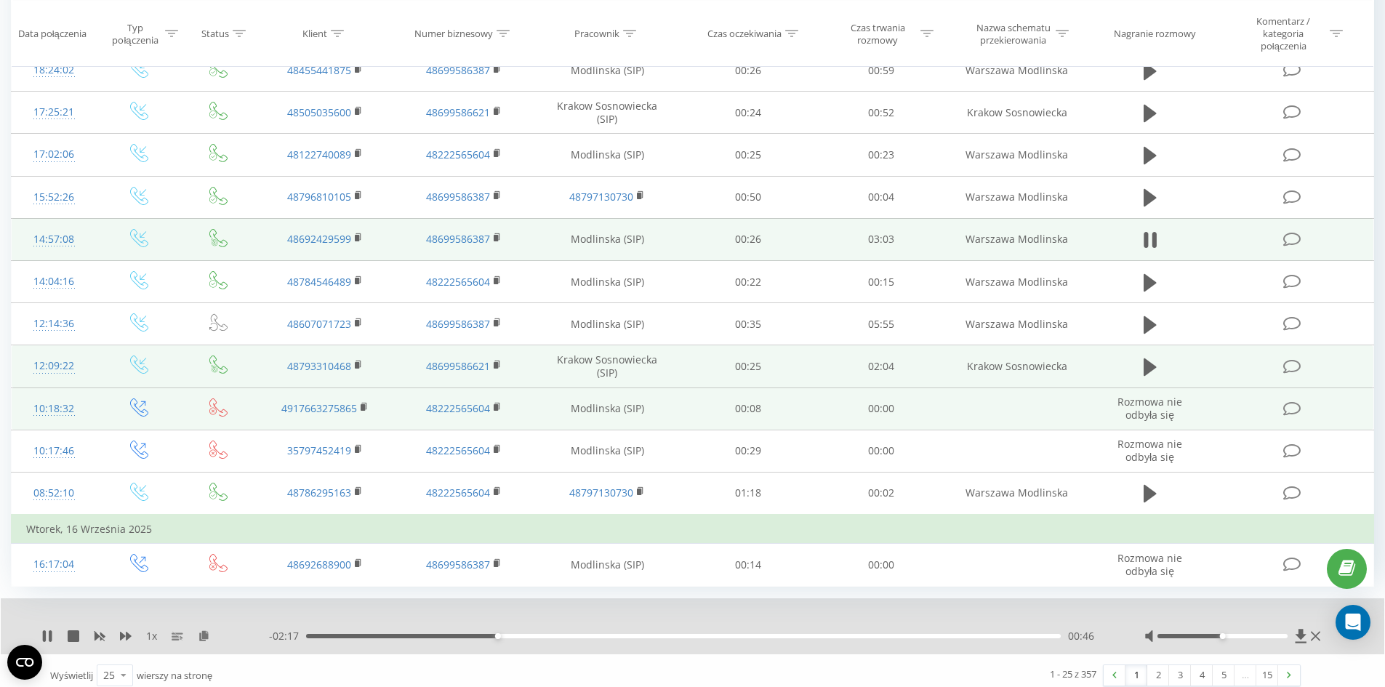
scroll to position [799, 0]
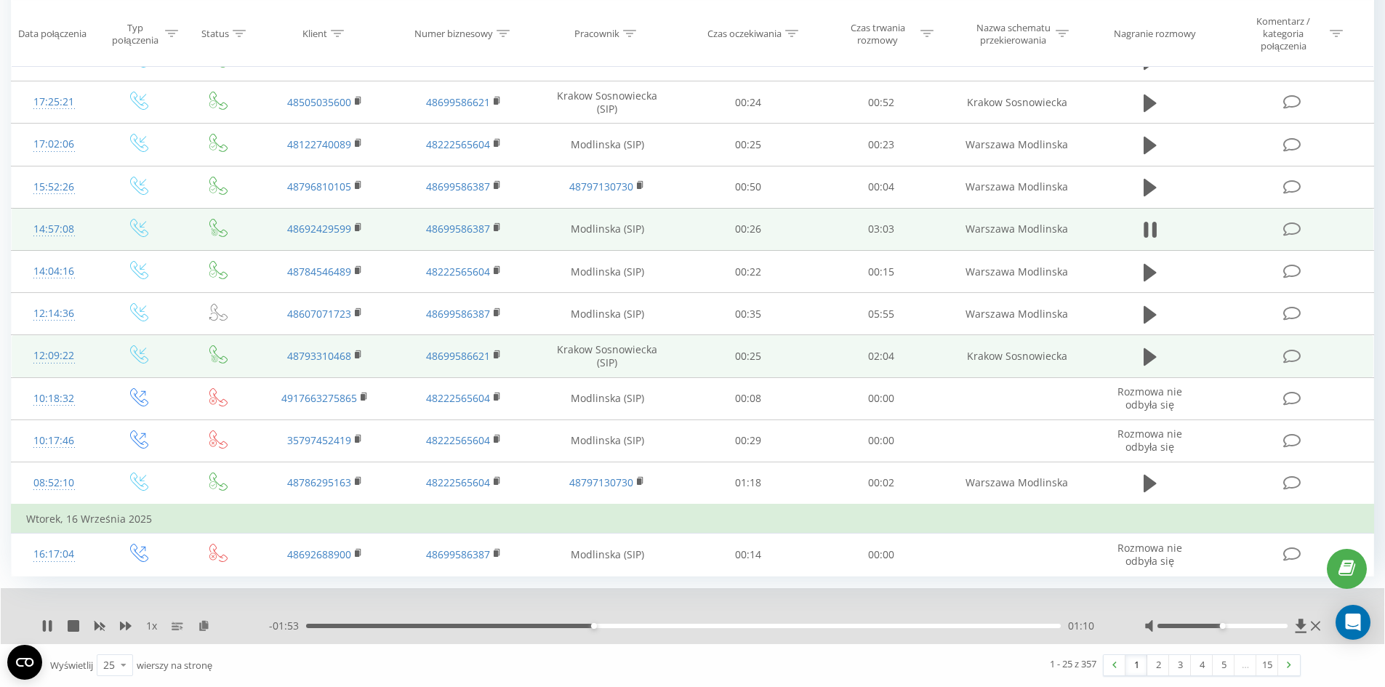
click at [621, 627] on div "01:10" at bounding box center [683, 626] width 755 height 4
click at [648, 626] on div "01:18" at bounding box center [683, 626] width 755 height 4
click at [1015, 606] on div at bounding box center [682, 607] width 1026 height 16
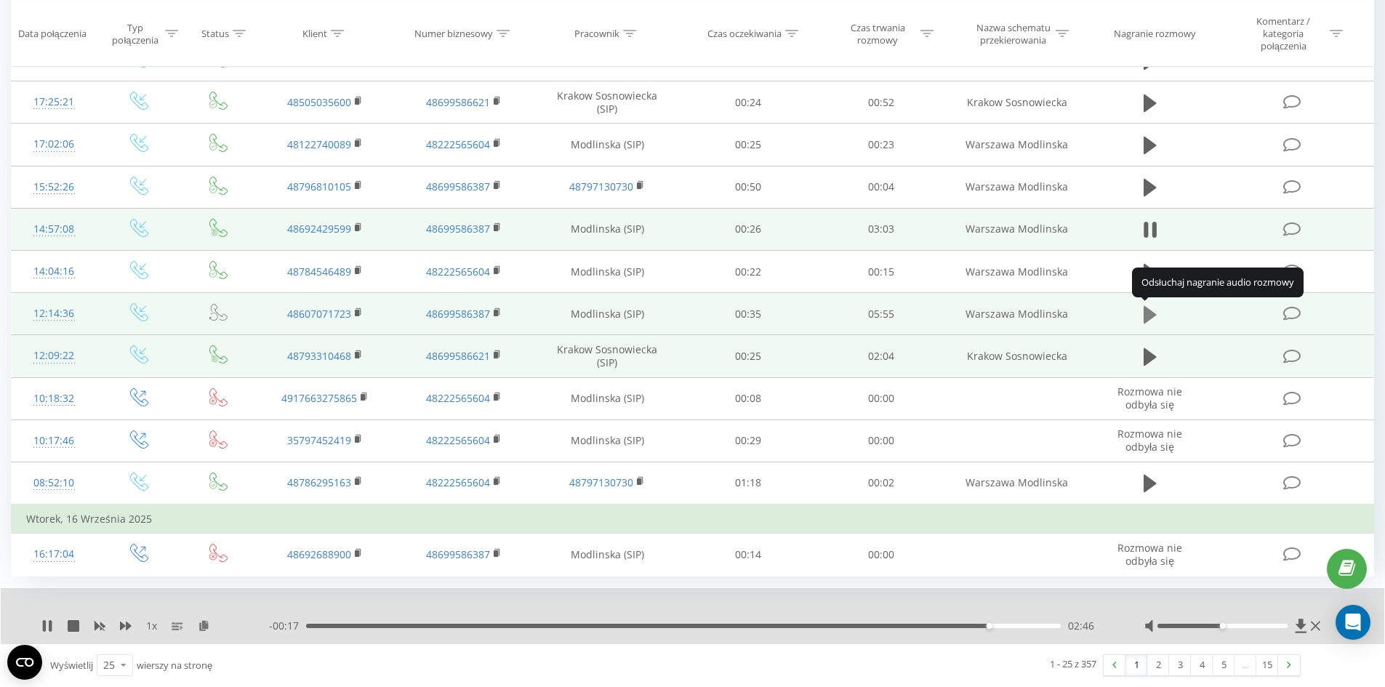
click at [1141, 316] on button at bounding box center [1150, 315] width 22 height 22
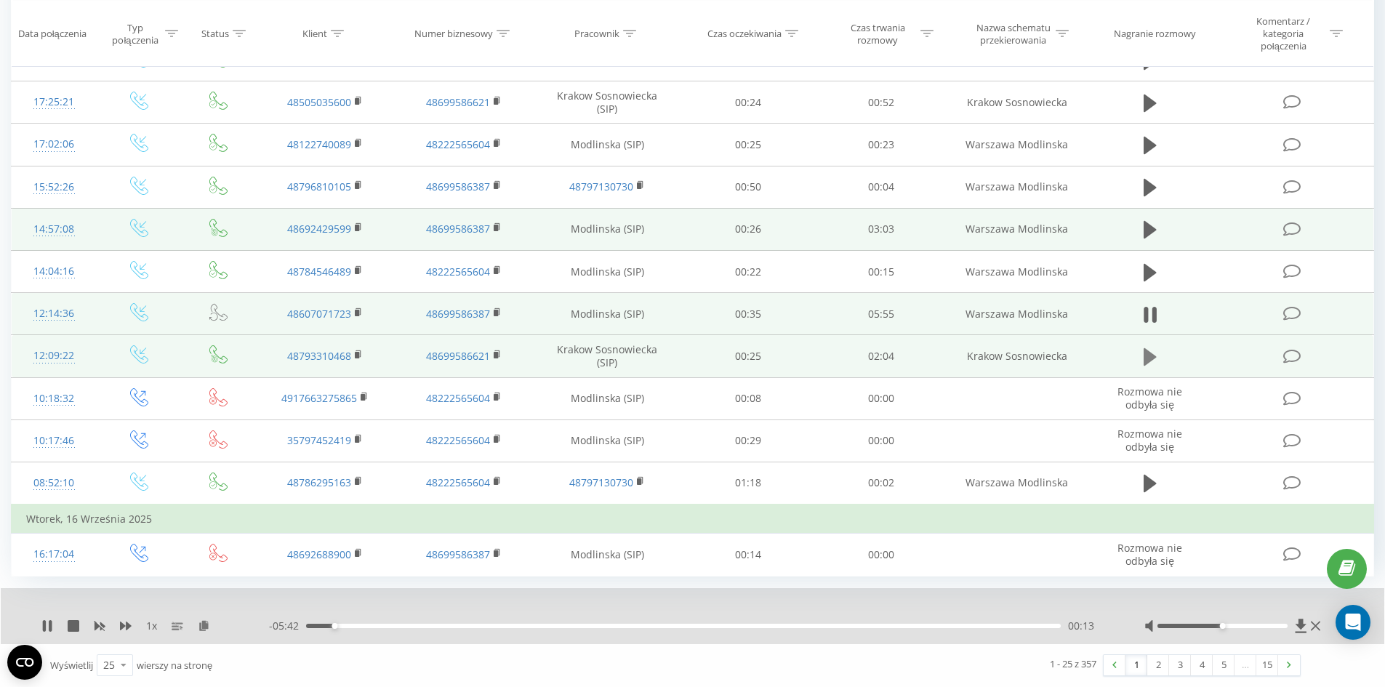
click at [1144, 358] on icon at bounding box center [1150, 357] width 13 height 20
